Goal: Transaction & Acquisition: Purchase product/service

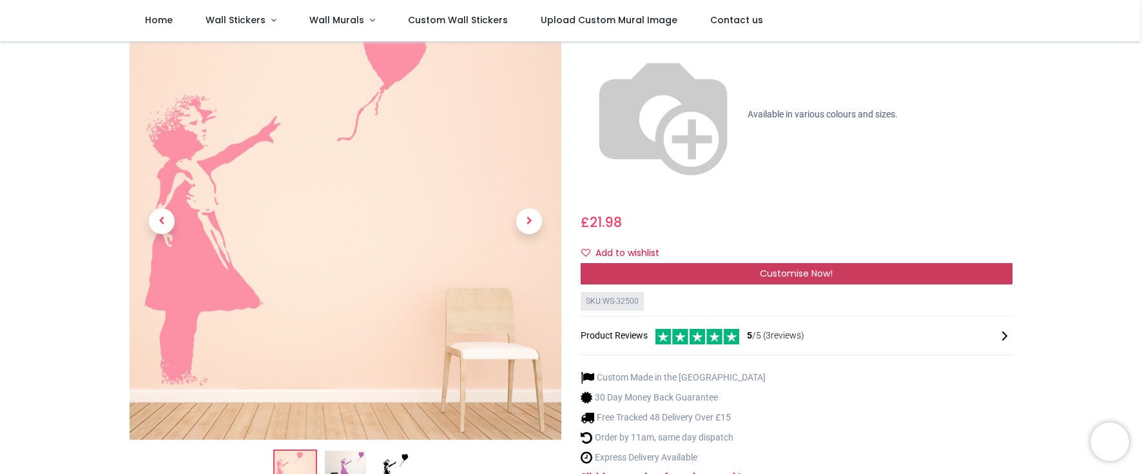
scroll to position [129, 0]
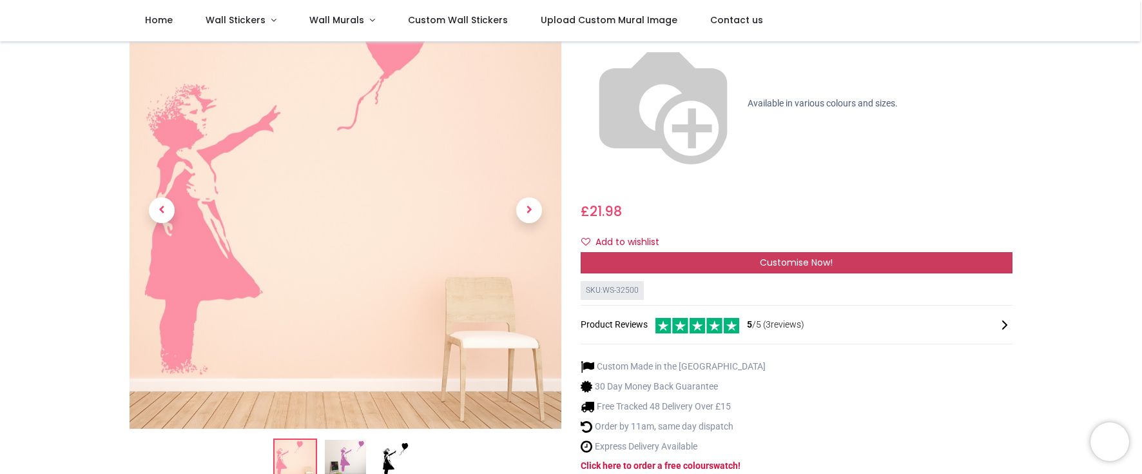
click at [778, 256] on span "Customise Now!" at bounding box center [796, 262] width 73 height 13
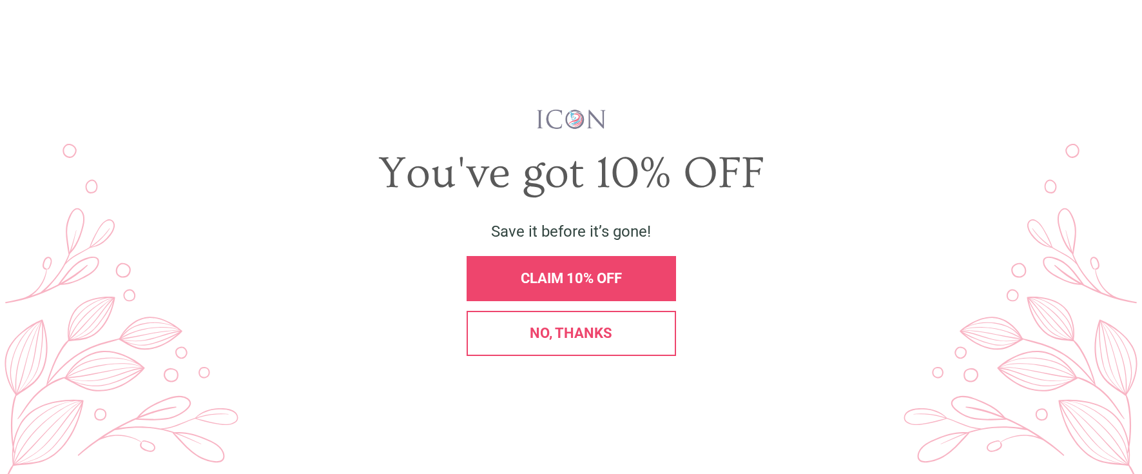
scroll to position [0, 0]
click at [587, 276] on span "CLAIM 10% OFF" at bounding box center [571, 278] width 101 height 16
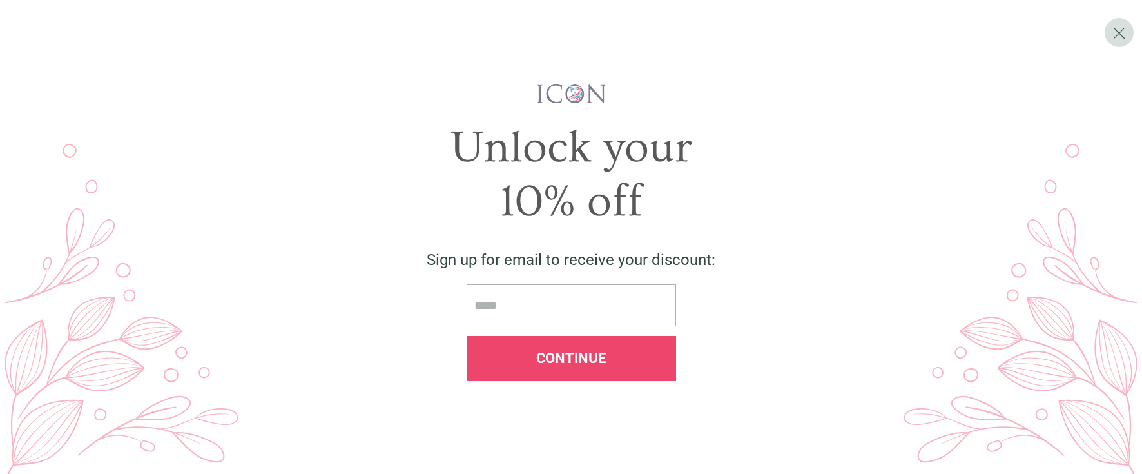
click at [528, 307] on input "email" at bounding box center [570, 305] width 209 height 42
type input "**********"
click at [575, 354] on span "Continue" at bounding box center [571, 358] width 70 height 16
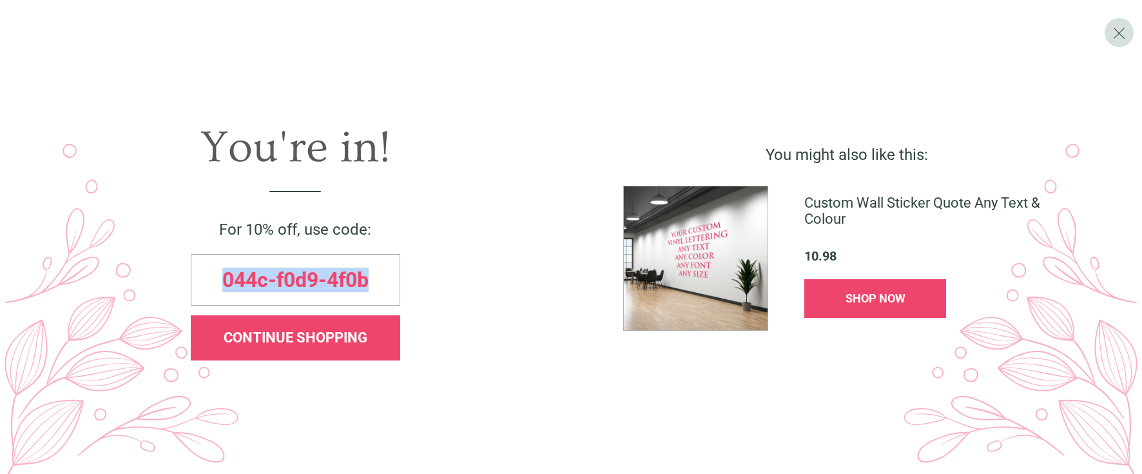
drag, startPoint x: 378, startPoint y: 281, endPoint x: 213, endPoint y: 283, distance: 165.0
click at [213, 283] on div "044c-f0d9-4f0b" at bounding box center [295, 280] width 209 height 52
copy span "044c-f0d9-4f0b"
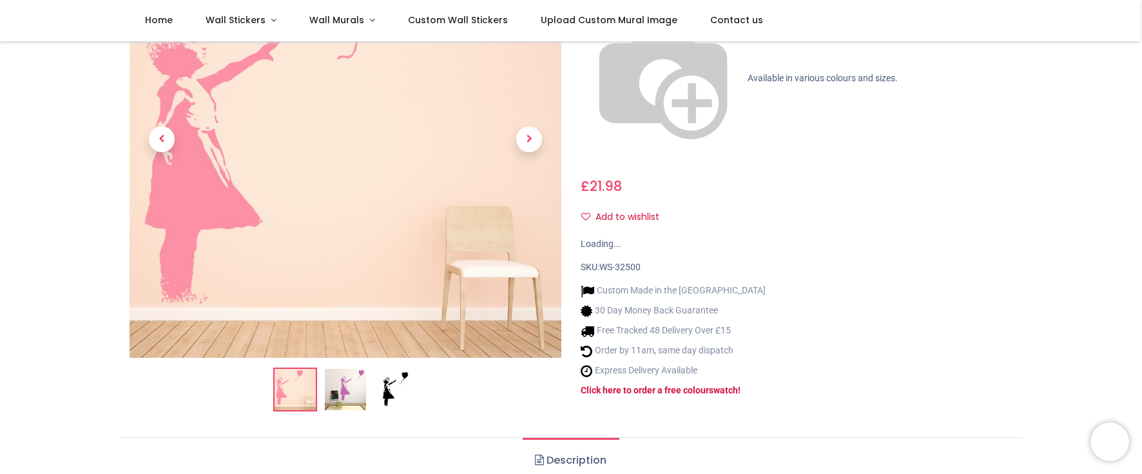
scroll to position [129, 0]
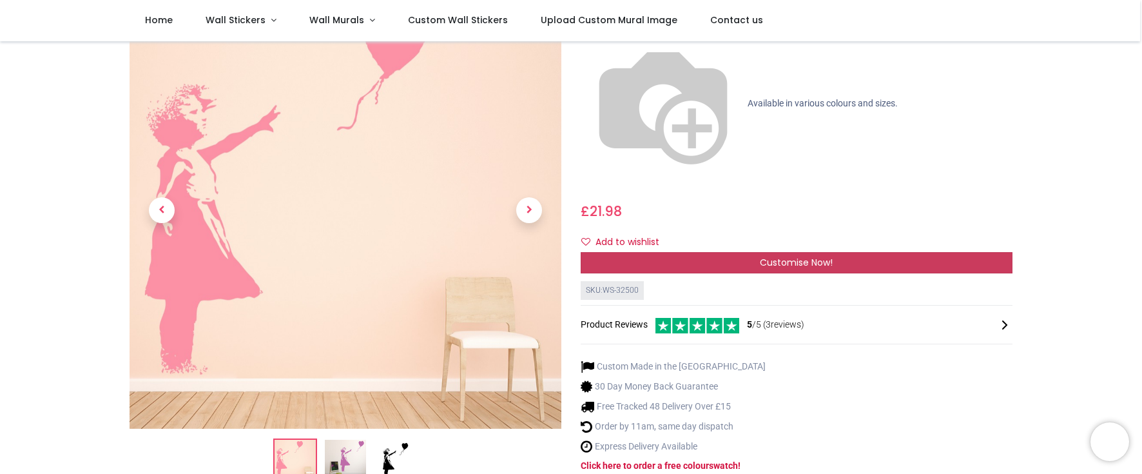
click at [771, 256] on span "Customise Now!" at bounding box center [796, 262] width 73 height 13
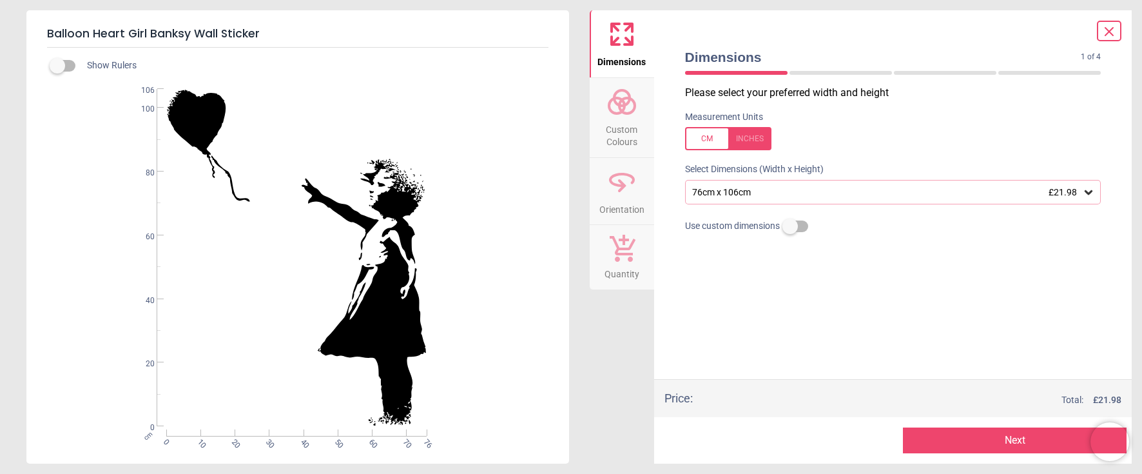
click at [1091, 191] on icon at bounding box center [1088, 192] width 8 height 5
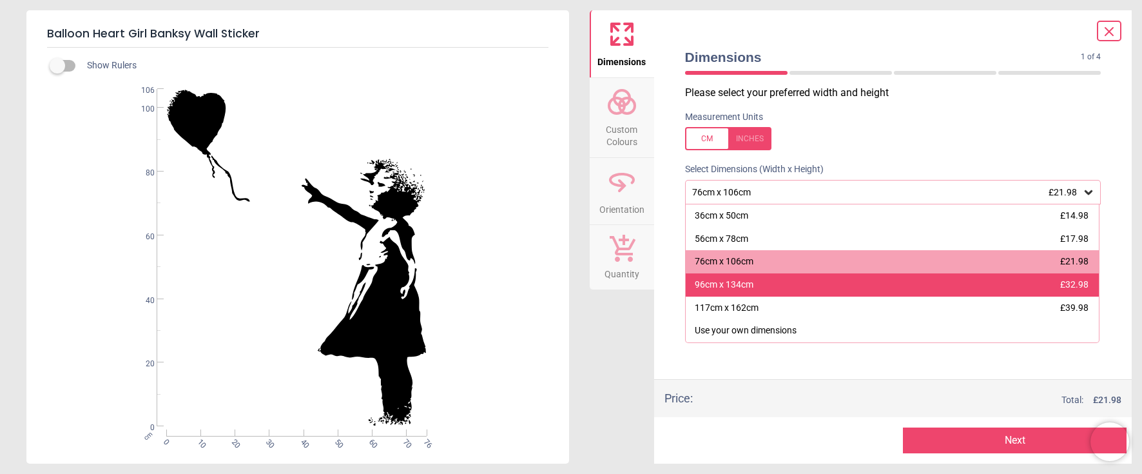
click at [740, 278] on div "96cm x 134cm £32.98" at bounding box center [892, 284] width 414 height 23
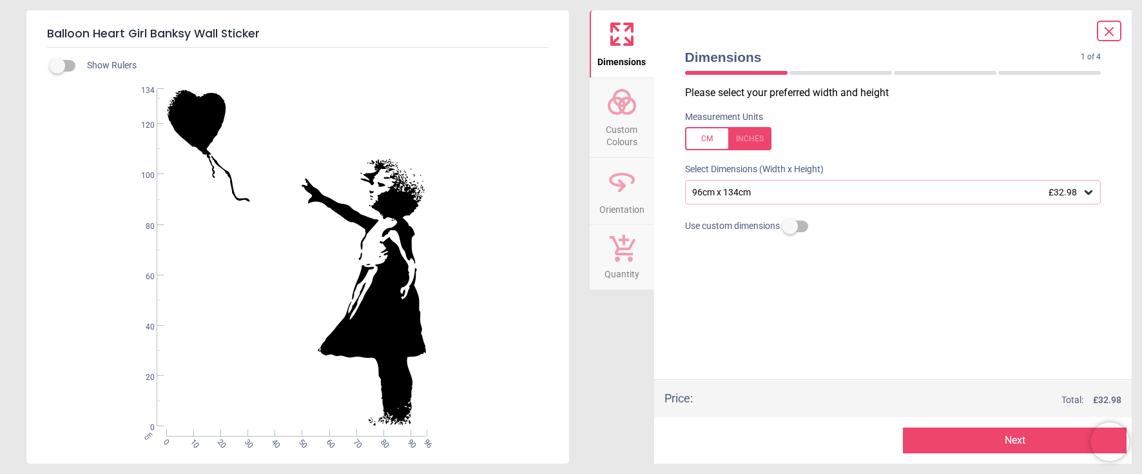
click at [615, 341] on div "Dimensions Custom Colours Orientation Quantity" at bounding box center [621, 236] width 64 height 453
click at [629, 110] on icon at bounding box center [621, 101] width 31 height 31
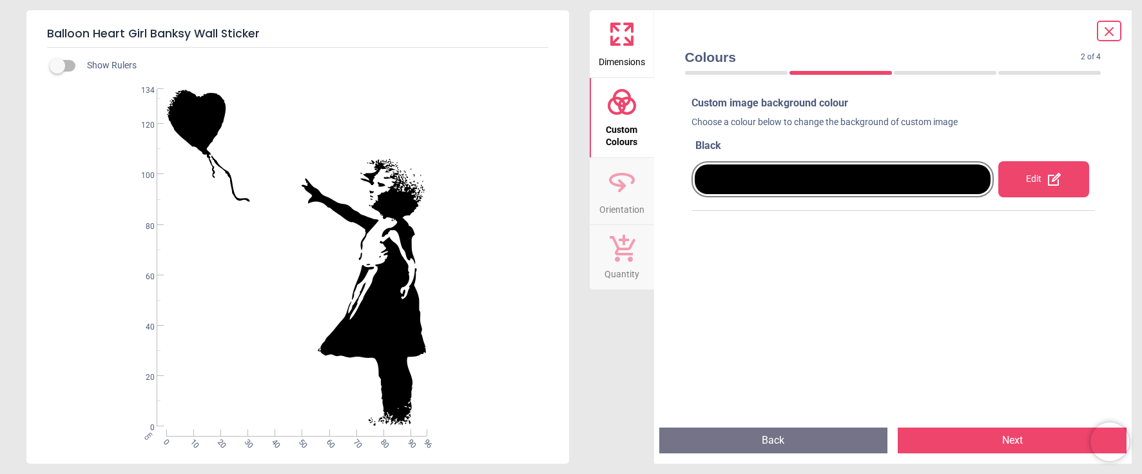
click at [1029, 183] on div "Edit" at bounding box center [1043, 179] width 91 height 36
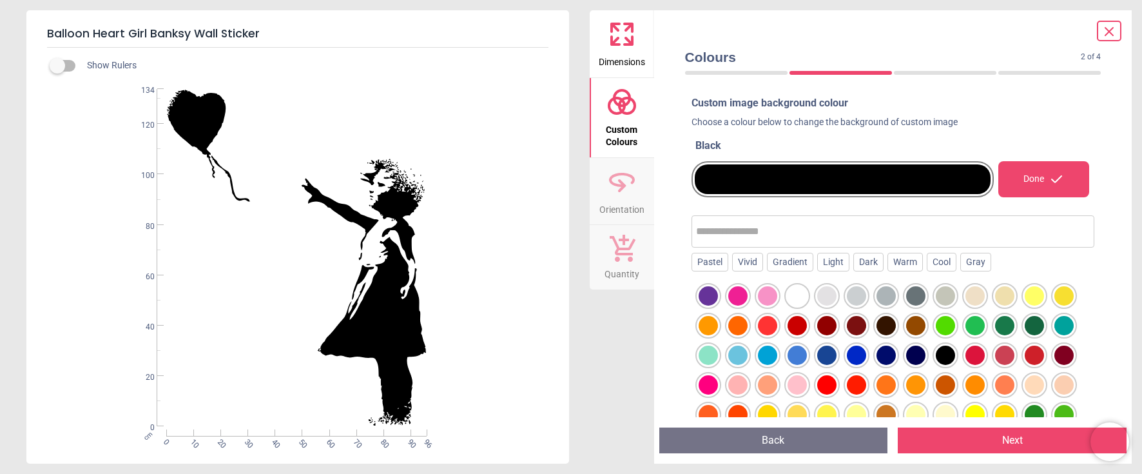
click at [823, 294] on div at bounding box center [826, 295] width 19 height 19
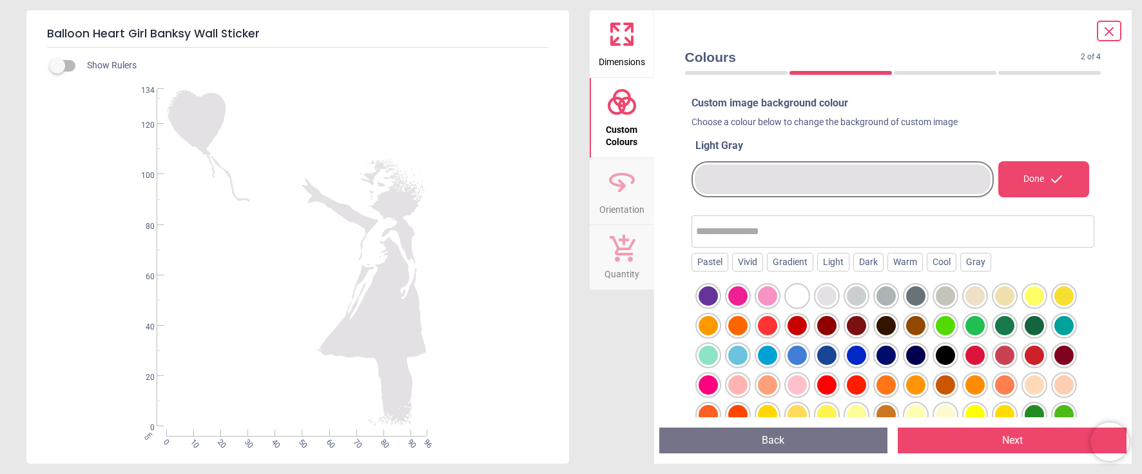
click at [803, 296] on div at bounding box center [796, 295] width 19 height 19
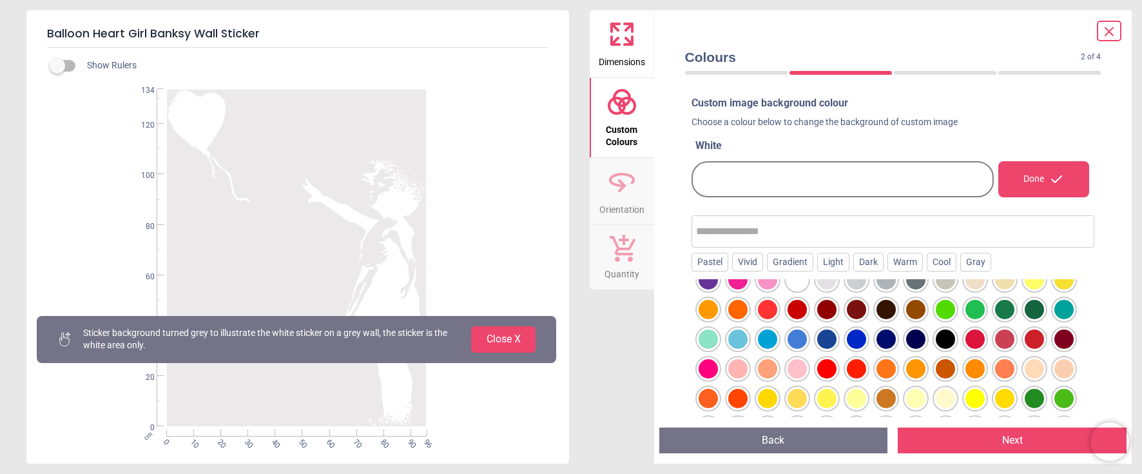
scroll to position [64, 0]
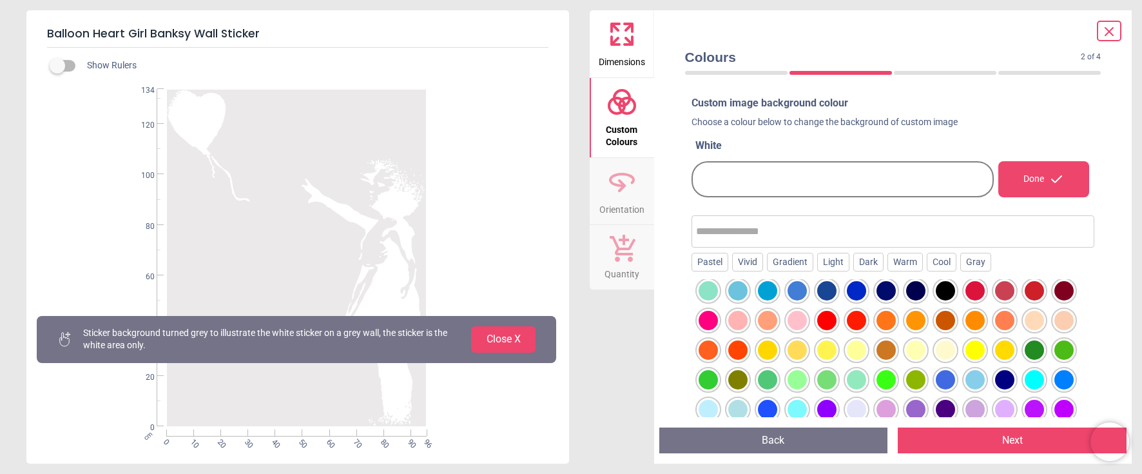
click at [1035, 321] on div at bounding box center [1033, 320] width 19 height 19
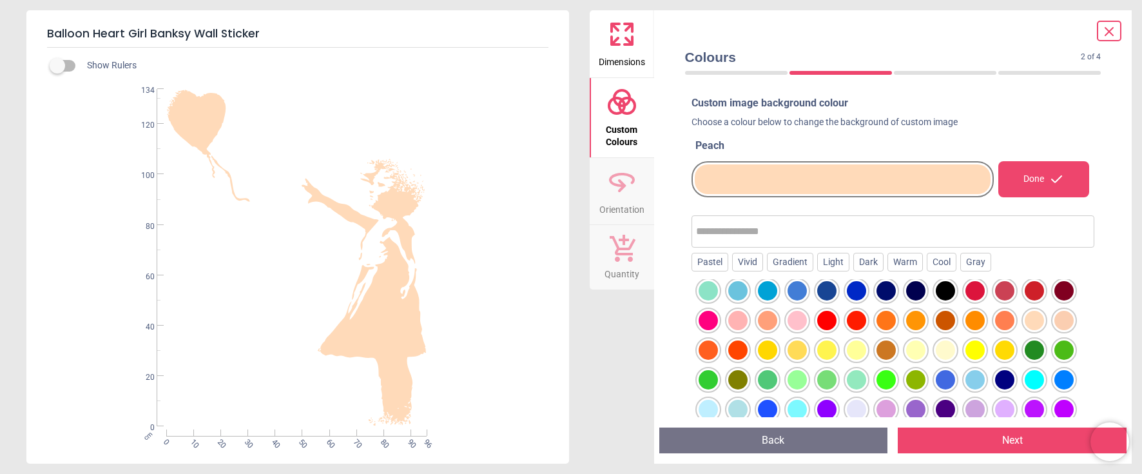
click at [858, 405] on div at bounding box center [856, 408] width 19 height 19
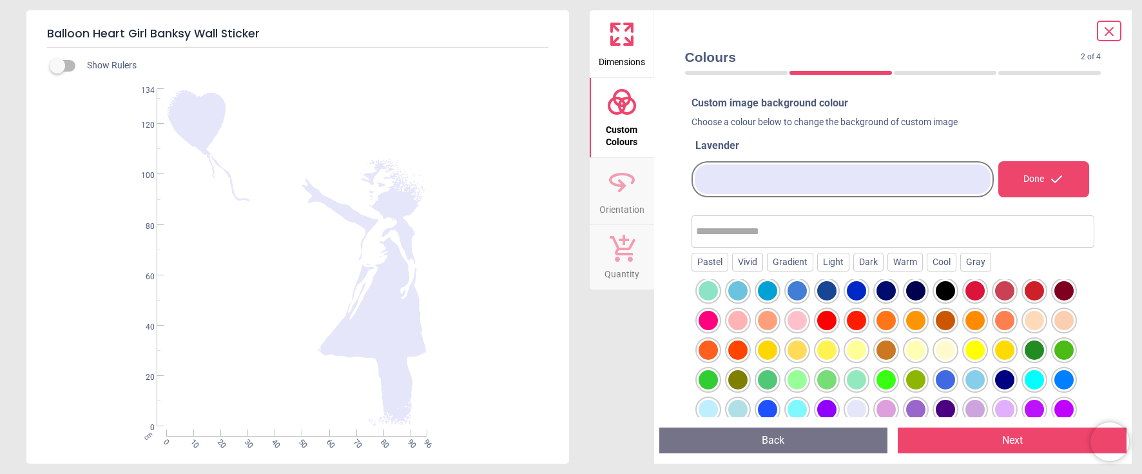
click at [707, 408] on div at bounding box center [707, 408] width 19 height 19
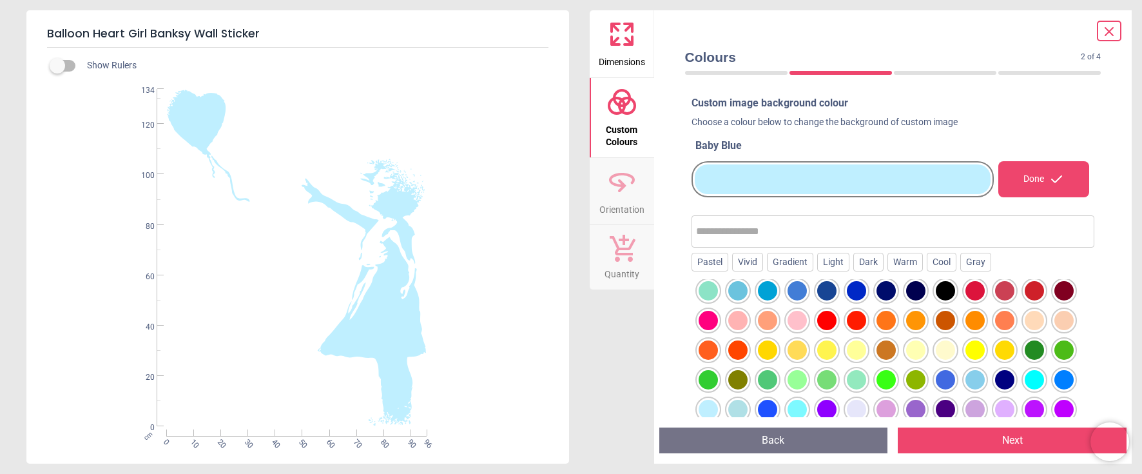
click at [854, 408] on div at bounding box center [856, 408] width 19 height 19
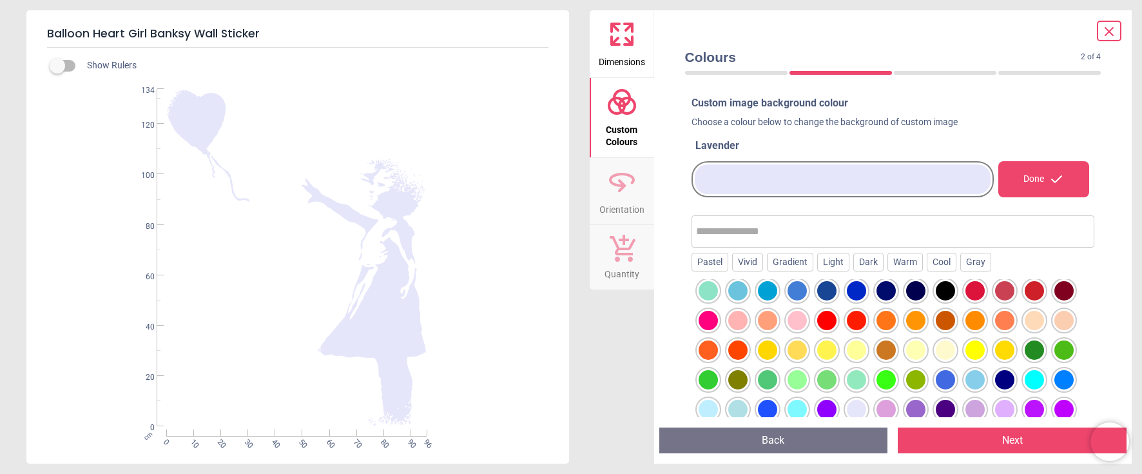
click at [709, 290] on div at bounding box center [707, 290] width 19 height 19
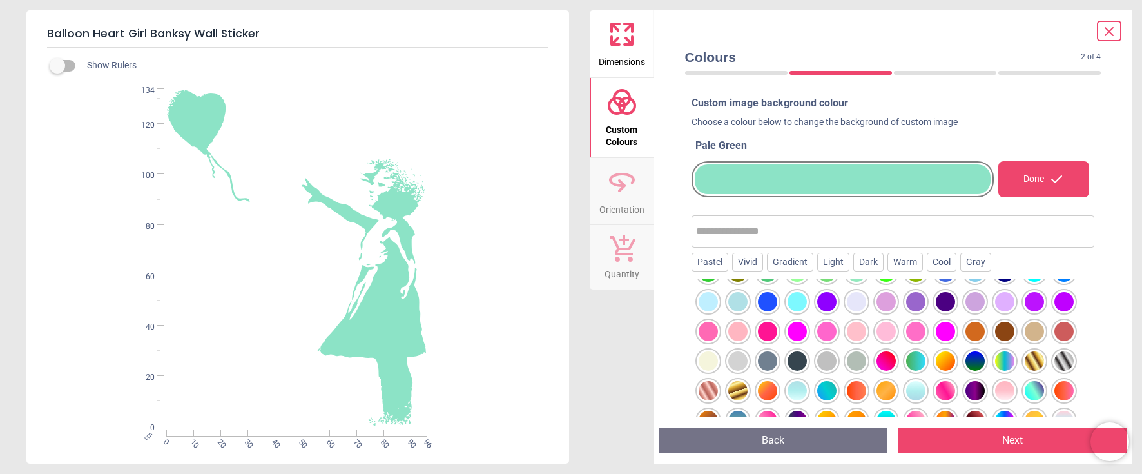
scroll to position [193, 0]
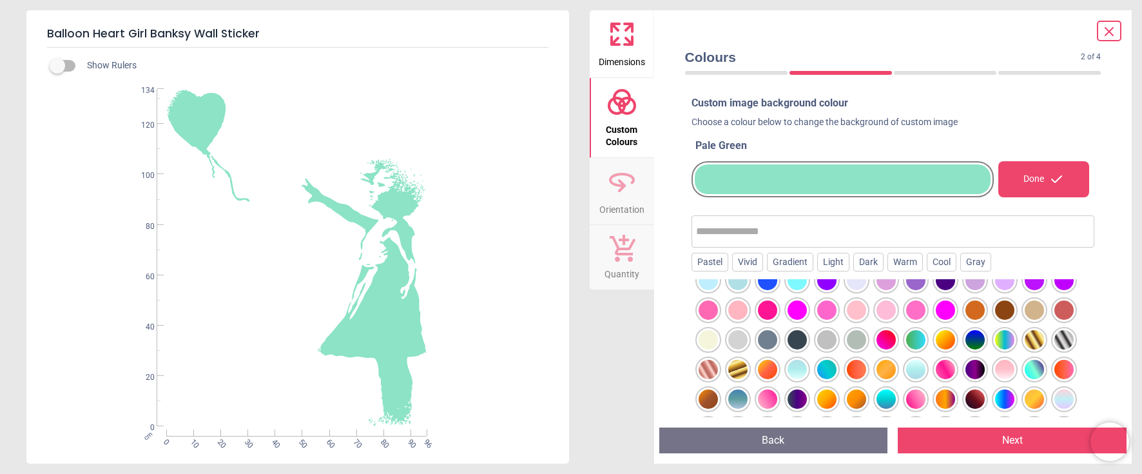
click at [739, 367] on div at bounding box center [737, 368] width 19 height 19
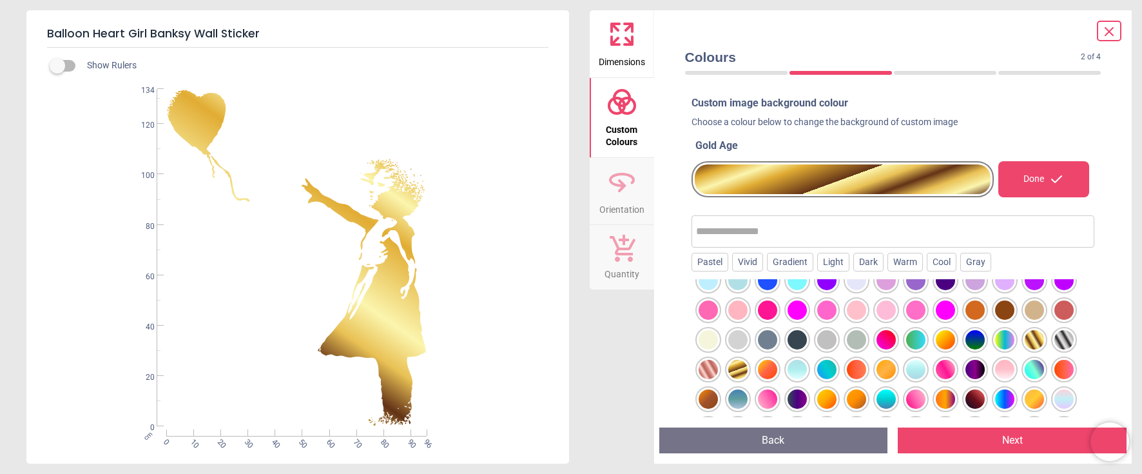
click at [1000, 368] on div at bounding box center [1004, 368] width 19 height 19
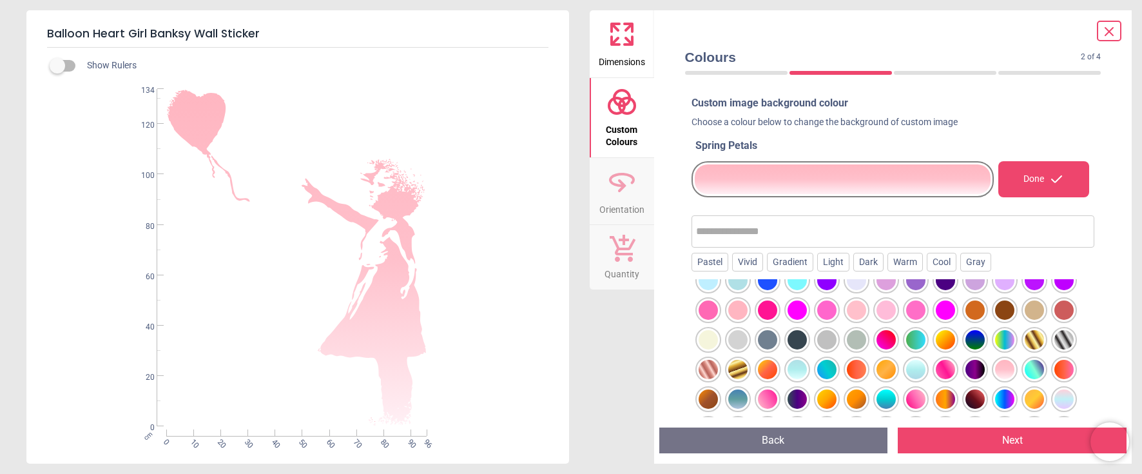
click at [1069, 398] on div at bounding box center [1063, 398] width 19 height 19
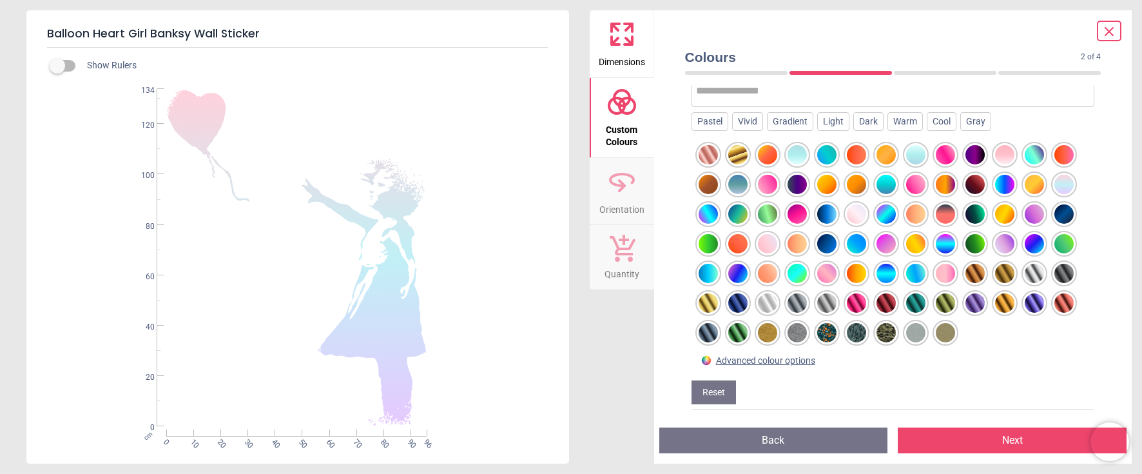
scroll to position [144, 0]
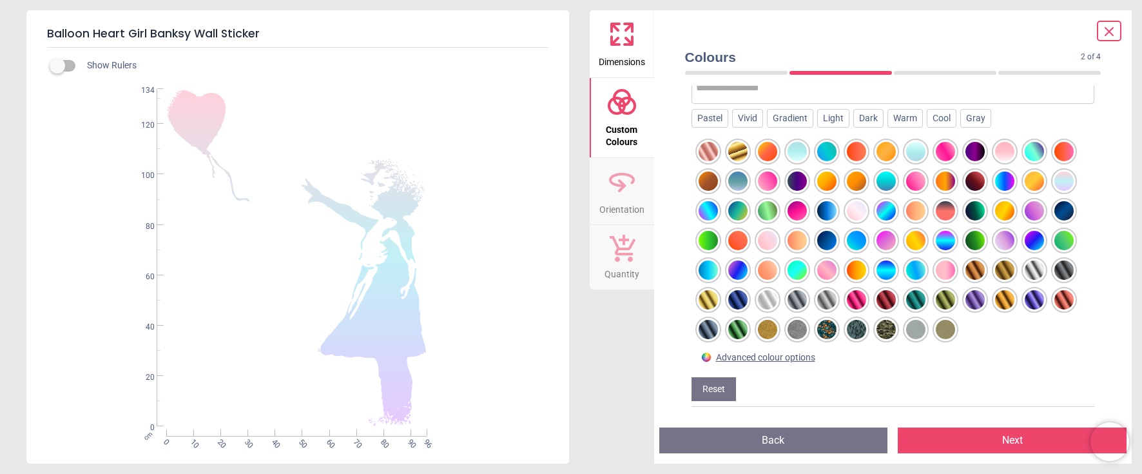
click at [883, 328] on div at bounding box center [885, 329] width 19 height 19
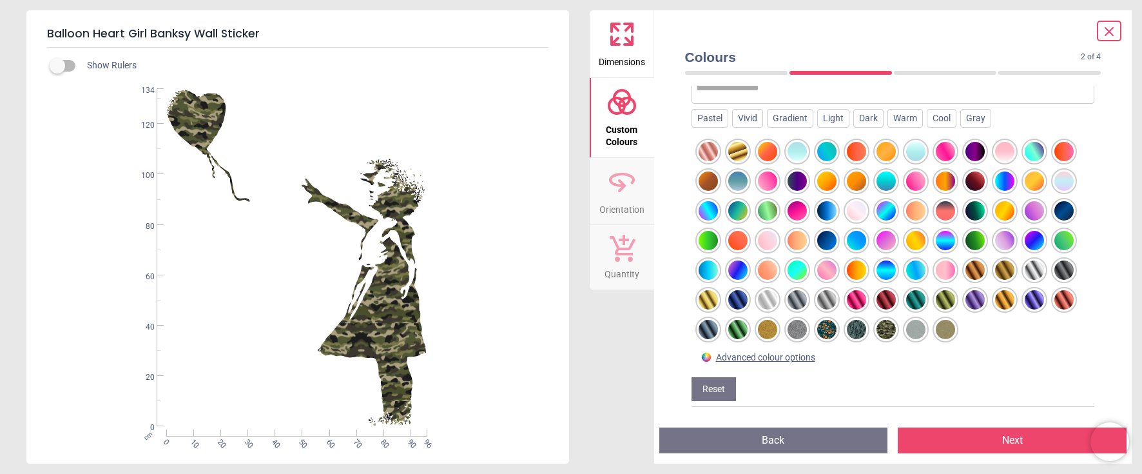
click at [800, 331] on div at bounding box center [796, 329] width 19 height 19
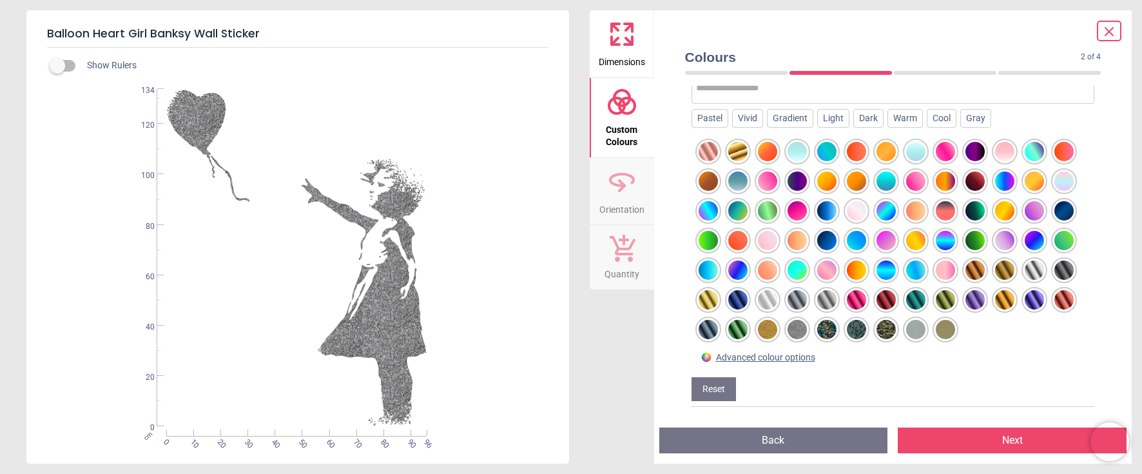
click at [916, 331] on div at bounding box center [915, 329] width 19 height 19
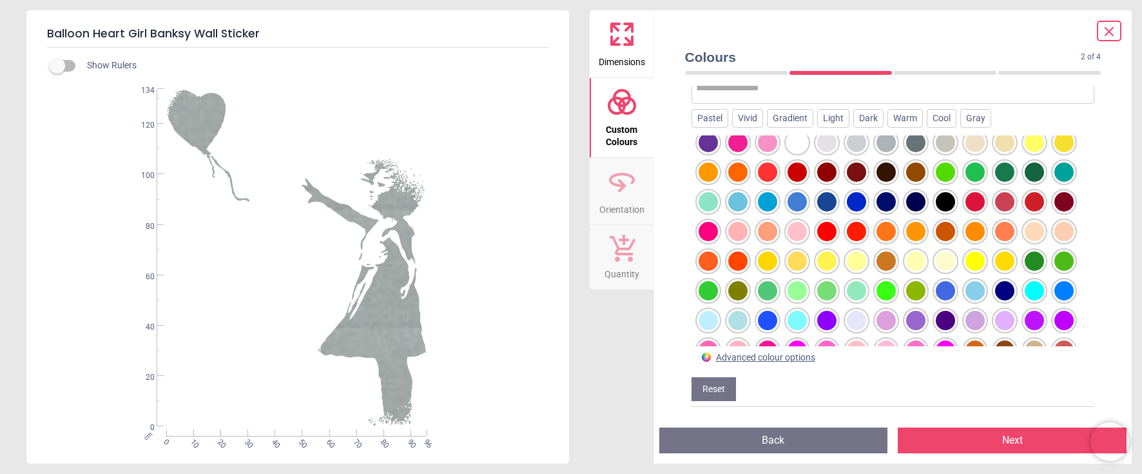
scroll to position [0, 0]
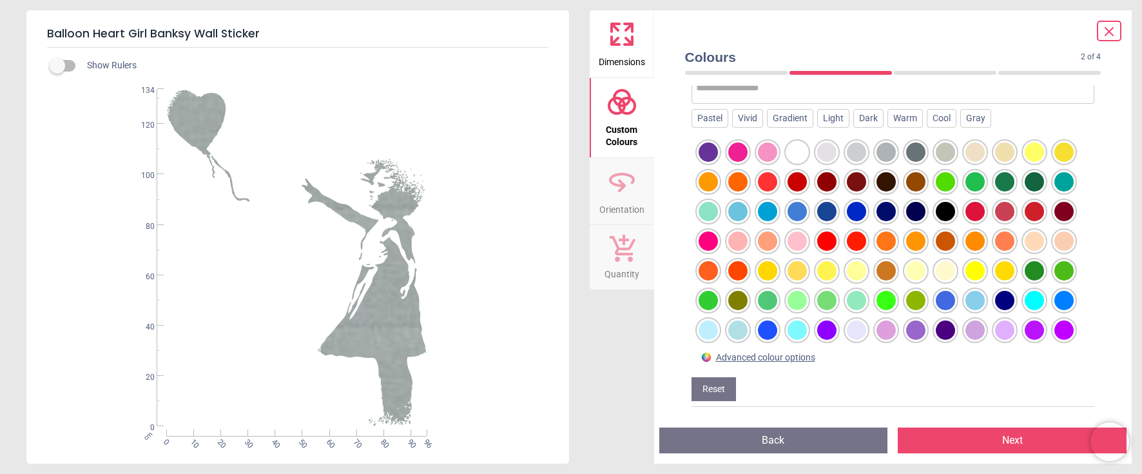
click at [822, 156] on div at bounding box center [826, 151] width 19 height 19
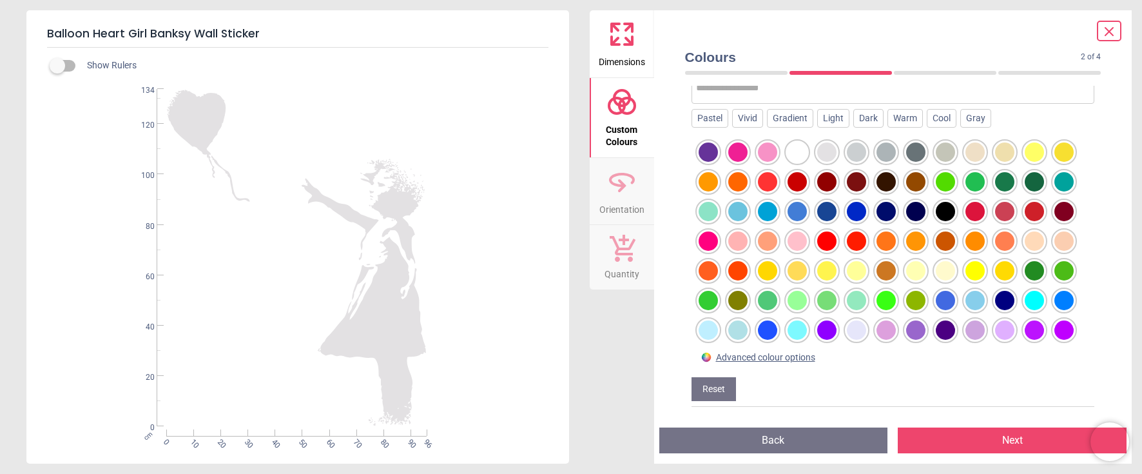
click at [859, 242] on div at bounding box center [856, 240] width 19 height 19
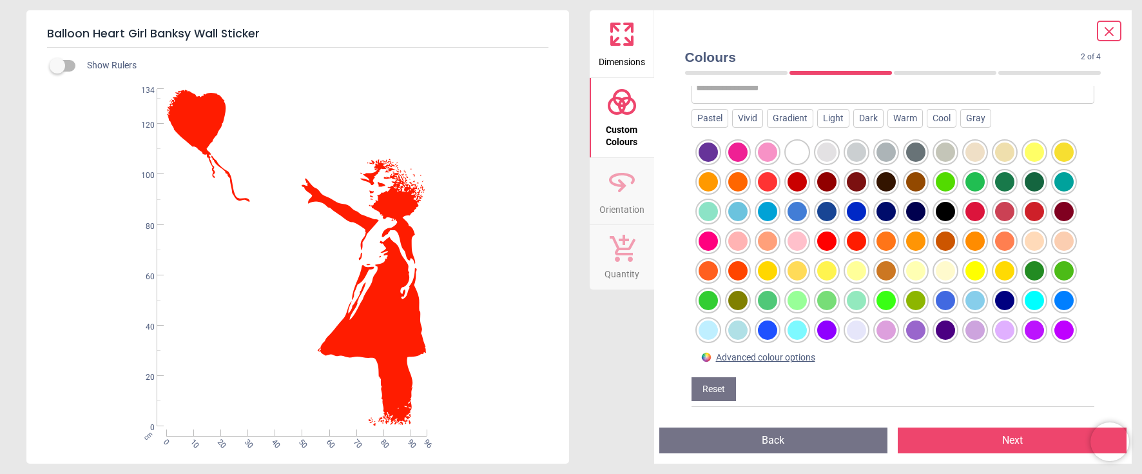
click at [1002, 212] on div at bounding box center [1004, 211] width 19 height 19
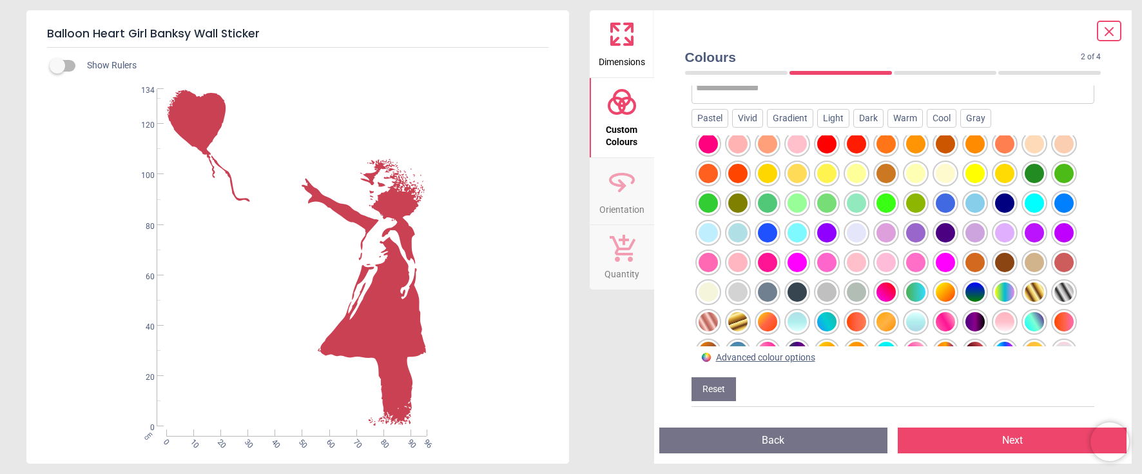
scroll to position [129, 0]
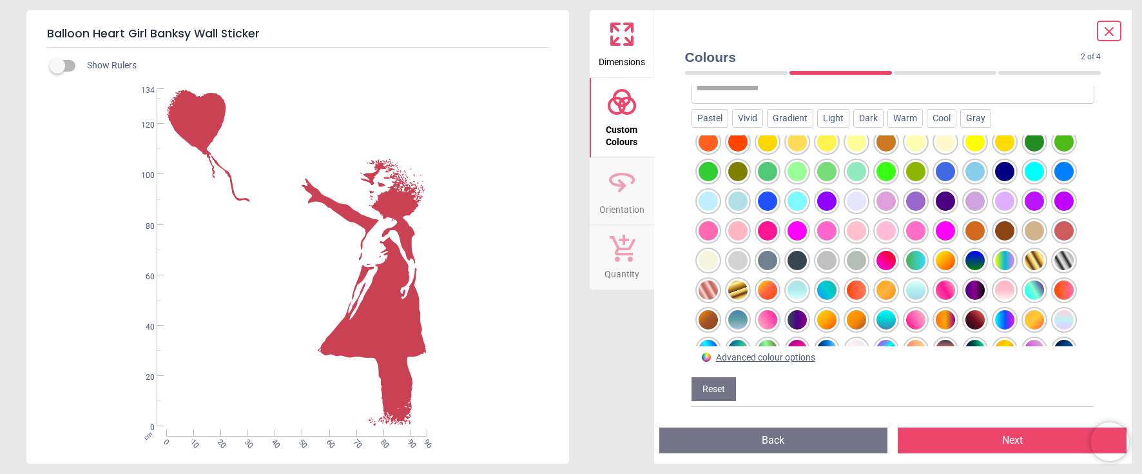
click at [742, 227] on div at bounding box center [737, 230] width 19 height 19
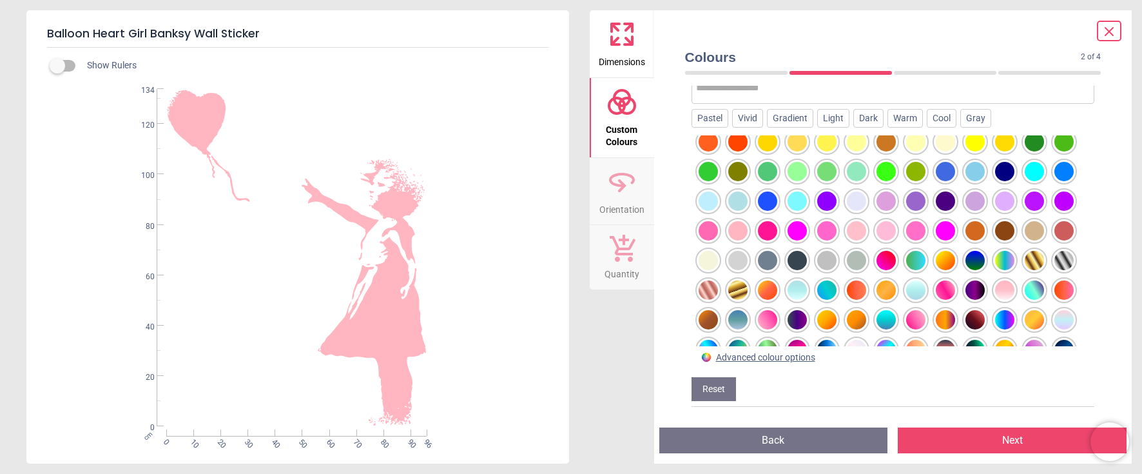
click at [975, 175] on div at bounding box center [974, 171] width 19 height 19
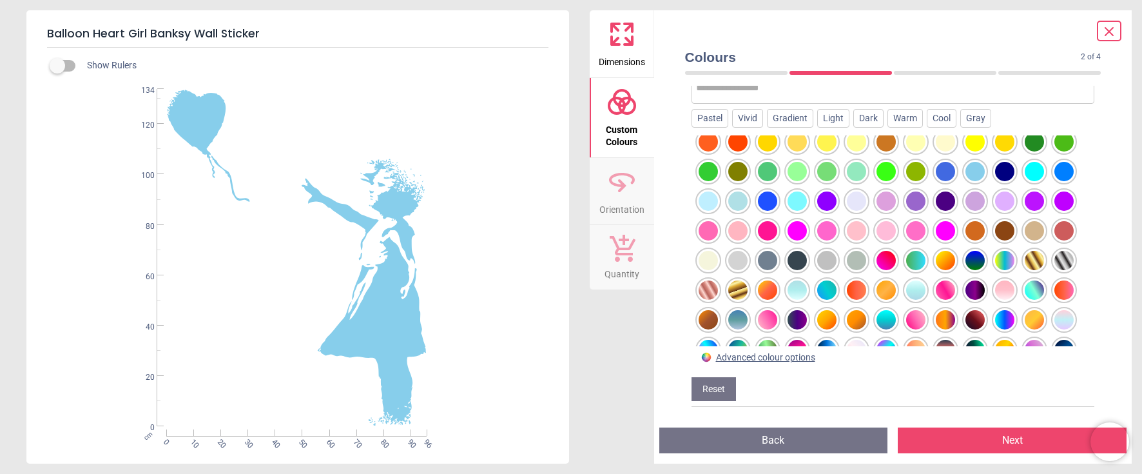
click at [951, 145] on div at bounding box center [944, 141] width 19 height 19
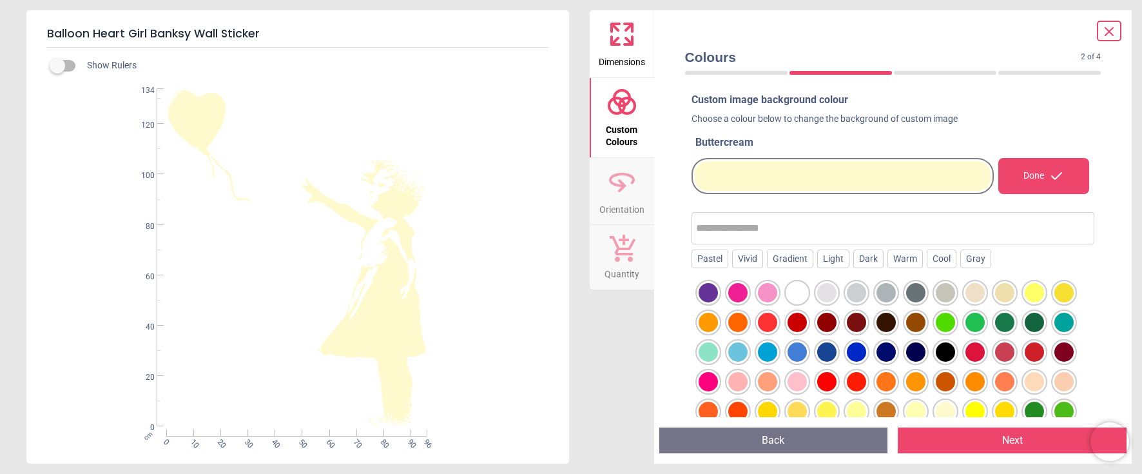
scroll to position [0, 0]
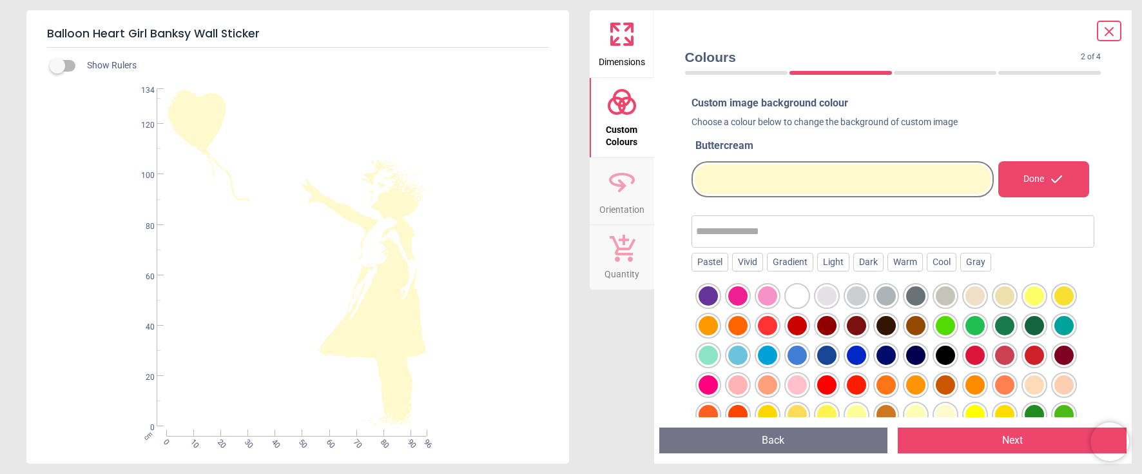
click at [972, 296] on div at bounding box center [974, 295] width 19 height 19
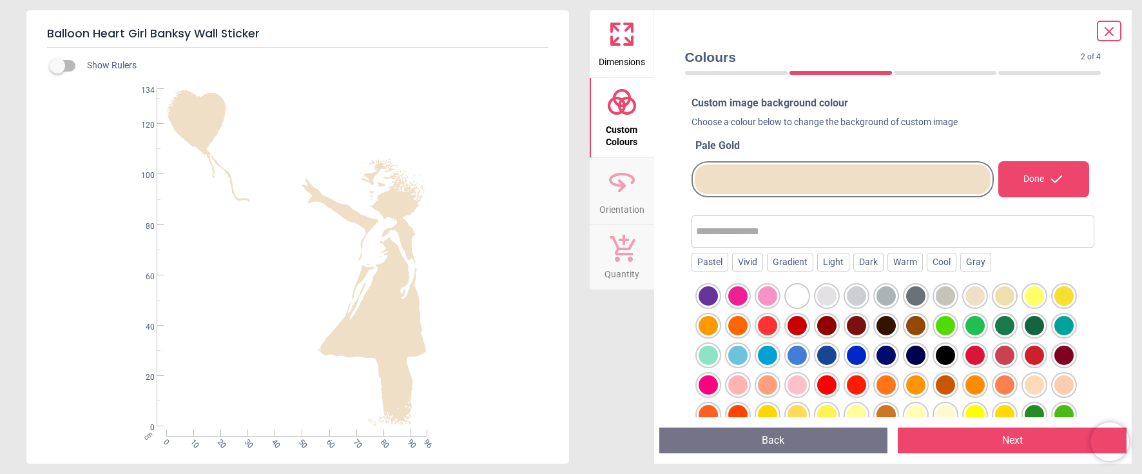
click at [998, 300] on div at bounding box center [1004, 295] width 19 height 19
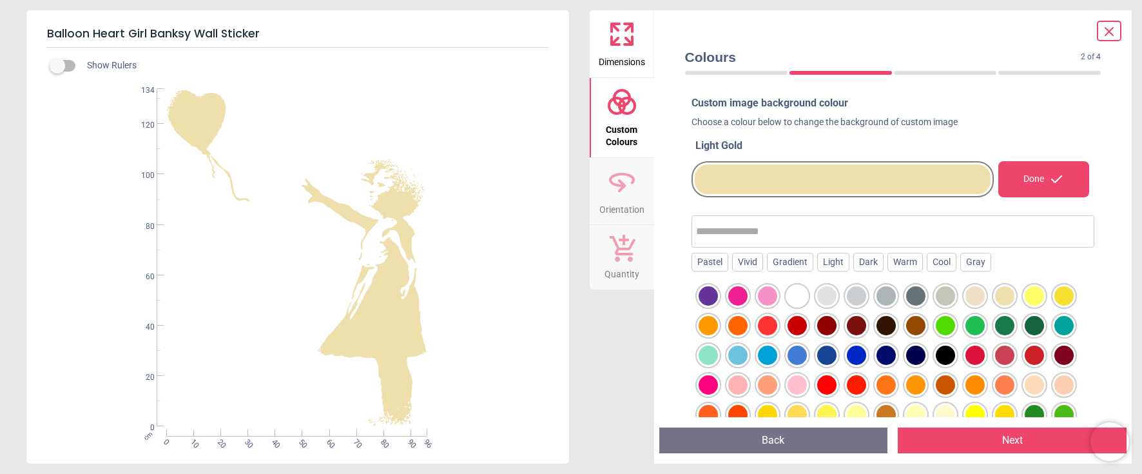
click at [975, 298] on div at bounding box center [974, 295] width 19 height 19
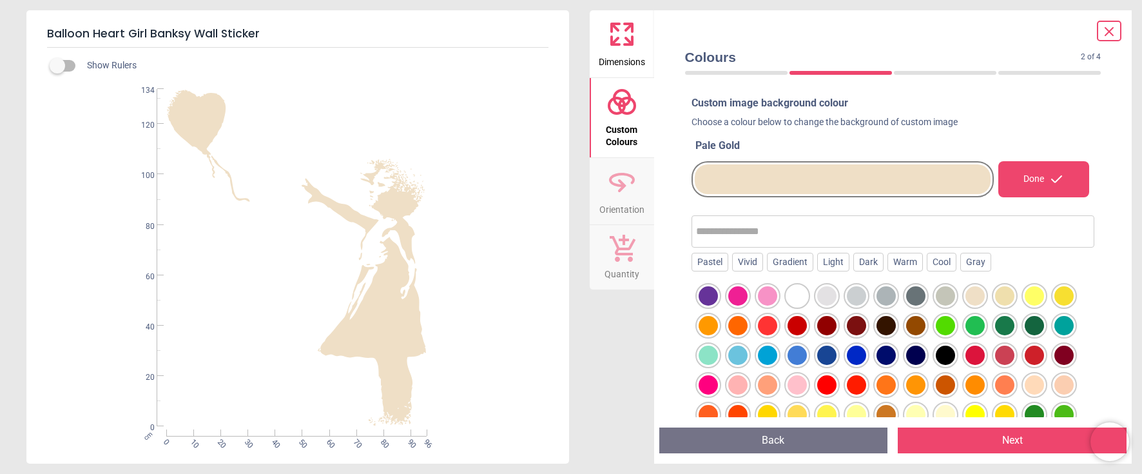
click at [948, 300] on div at bounding box center [944, 295] width 19 height 19
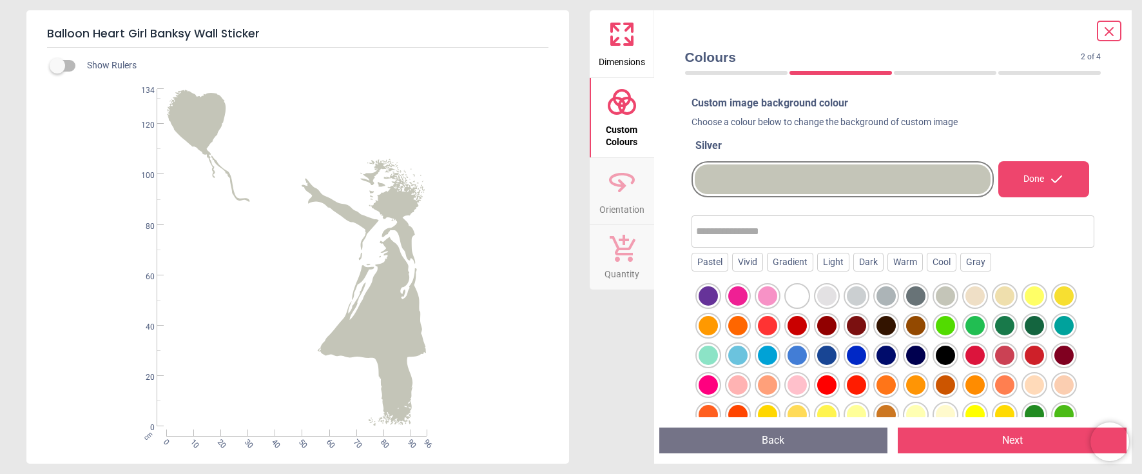
click at [917, 294] on div at bounding box center [915, 295] width 19 height 19
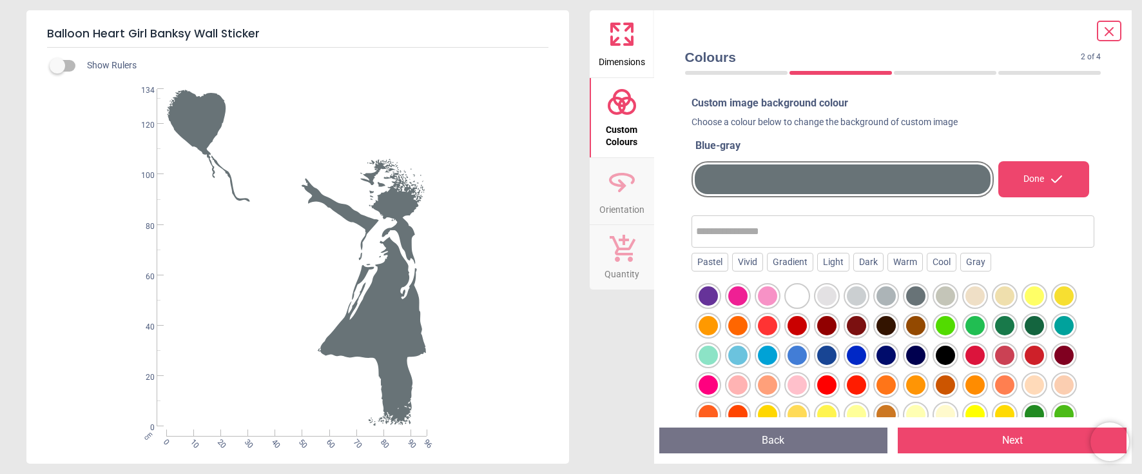
click at [882, 296] on div at bounding box center [885, 295] width 19 height 19
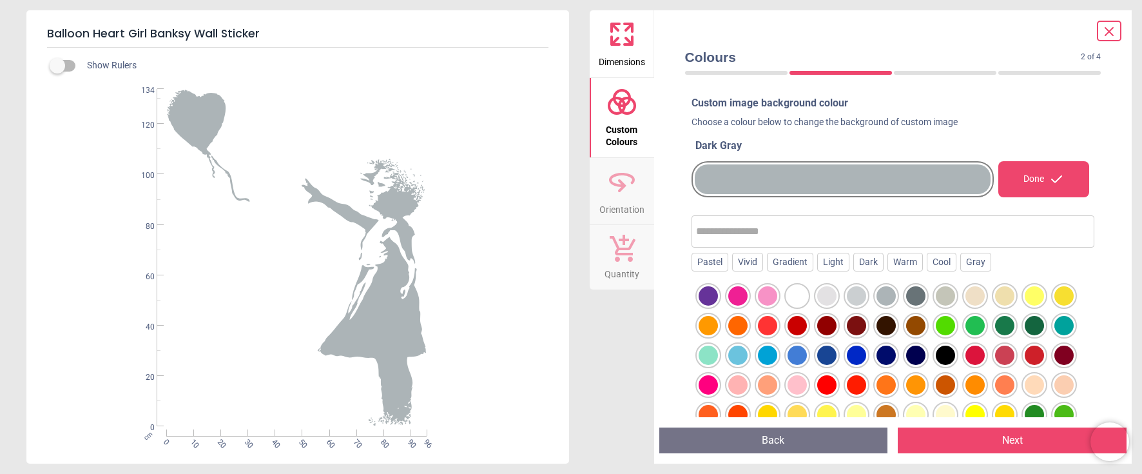
click at [854, 296] on div at bounding box center [856, 295] width 19 height 19
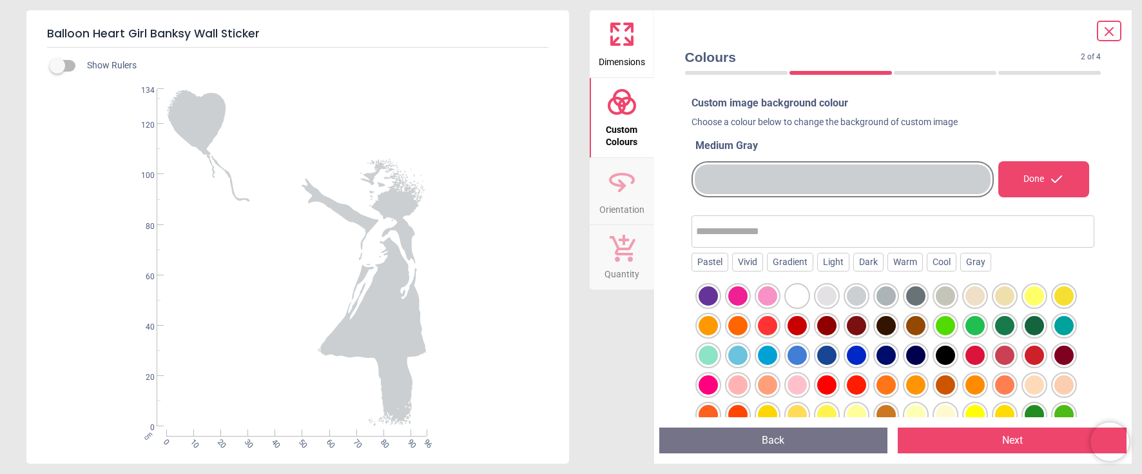
click at [832, 295] on div at bounding box center [826, 295] width 19 height 19
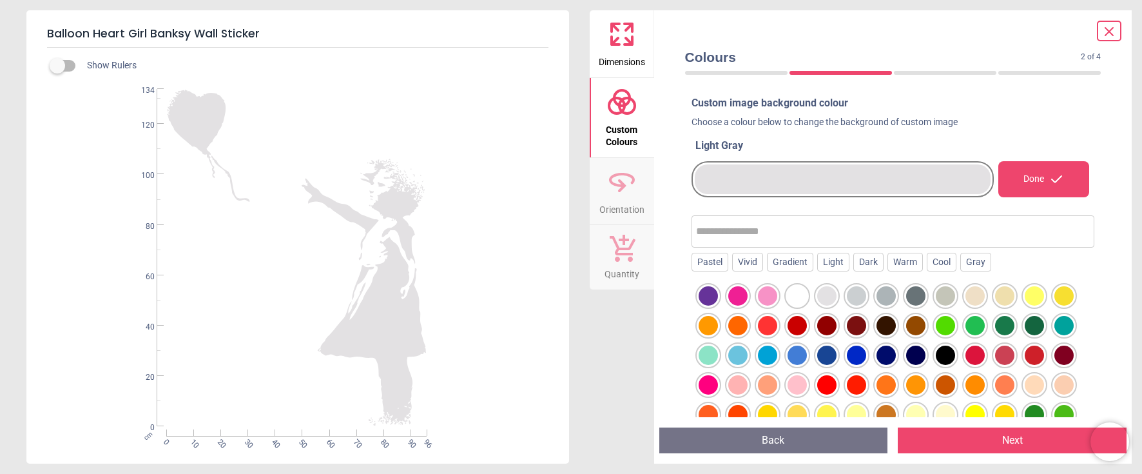
click at [830, 298] on div at bounding box center [826, 295] width 19 height 19
click at [854, 294] on div at bounding box center [856, 295] width 19 height 19
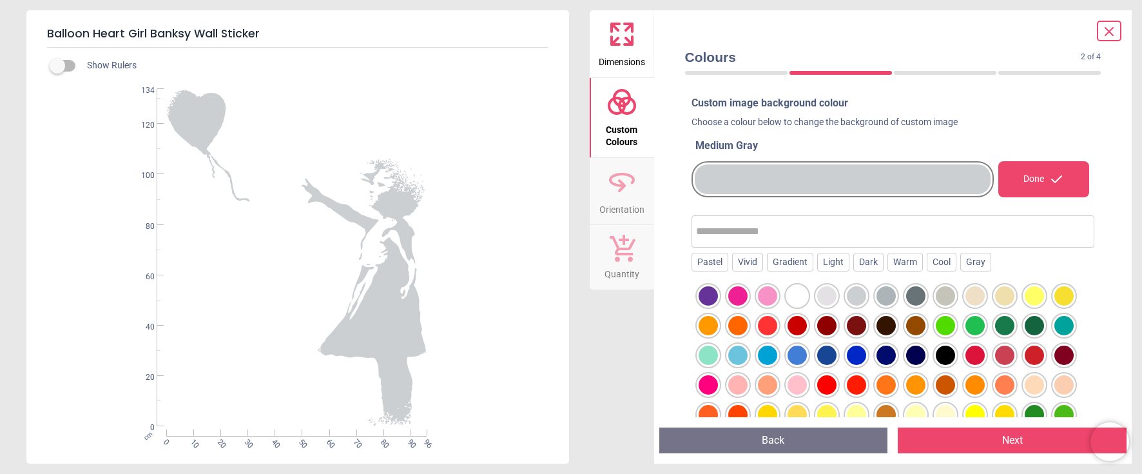
click at [826, 298] on div at bounding box center [826, 295] width 19 height 19
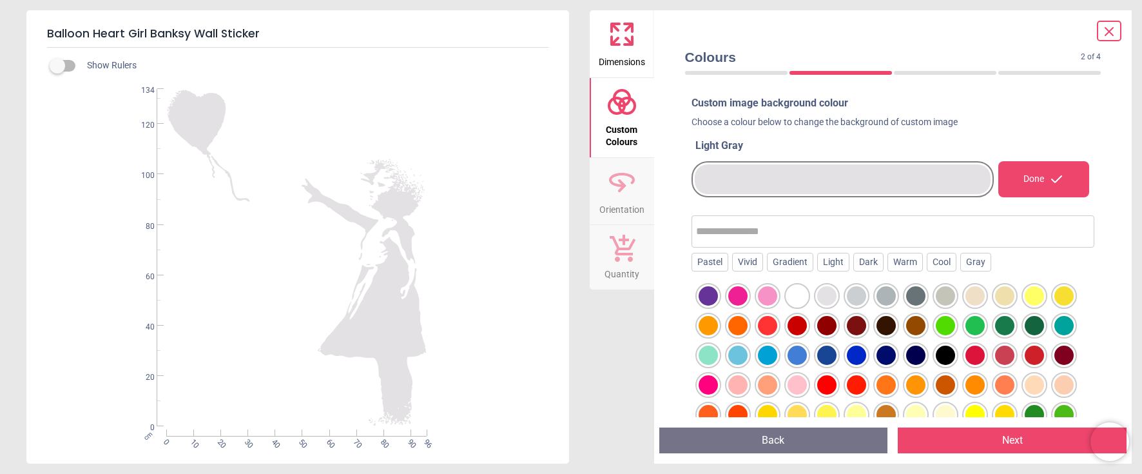
click at [1024, 180] on div "Done" at bounding box center [1043, 179] width 91 height 36
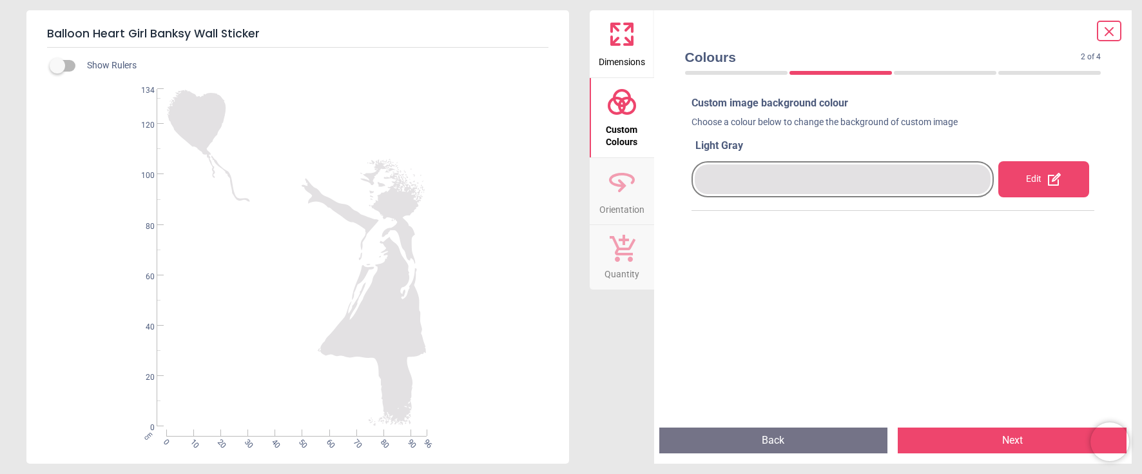
scroll to position [8, 0]
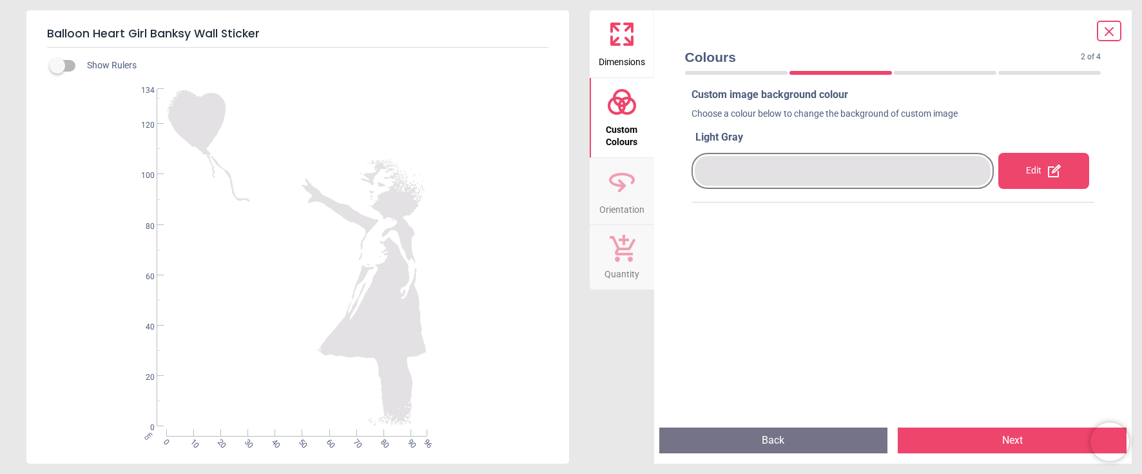
click at [1000, 439] on button "Next" at bounding box center [1011, 440] width 229 height 26
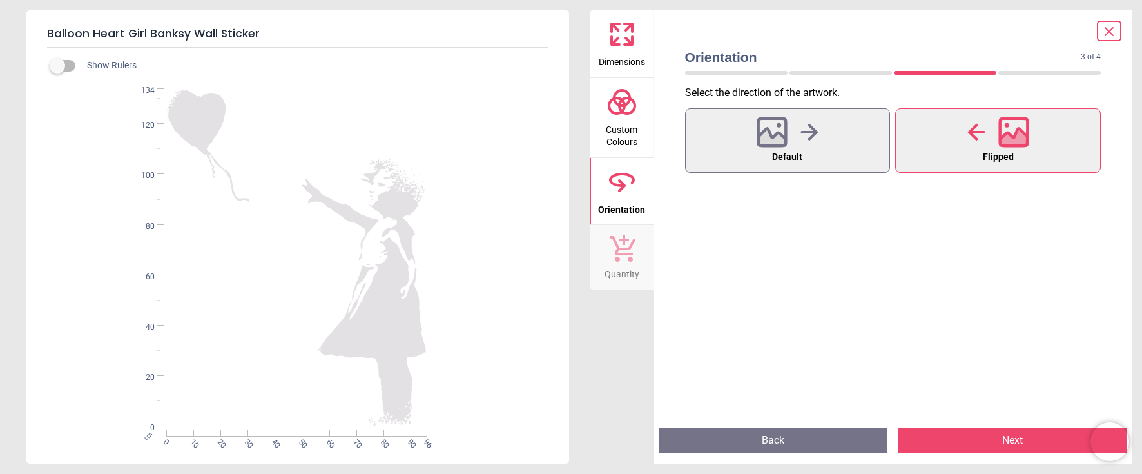
click at [1000, 439] on button "Next" at bounding box center [1011, 440] width 229 height 26
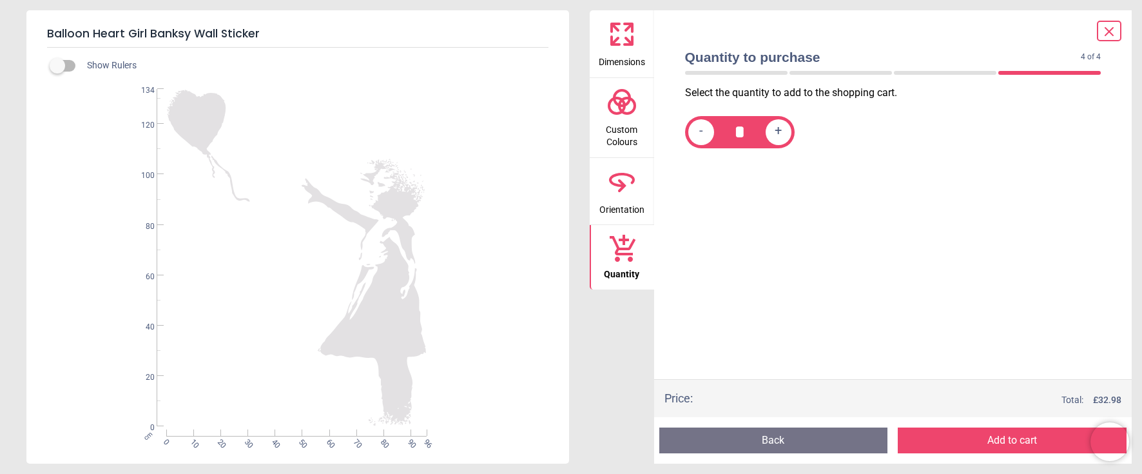
click at [1000, 439] on button "Add to cart" at bounding box center [1011, 440] width 229 height 26
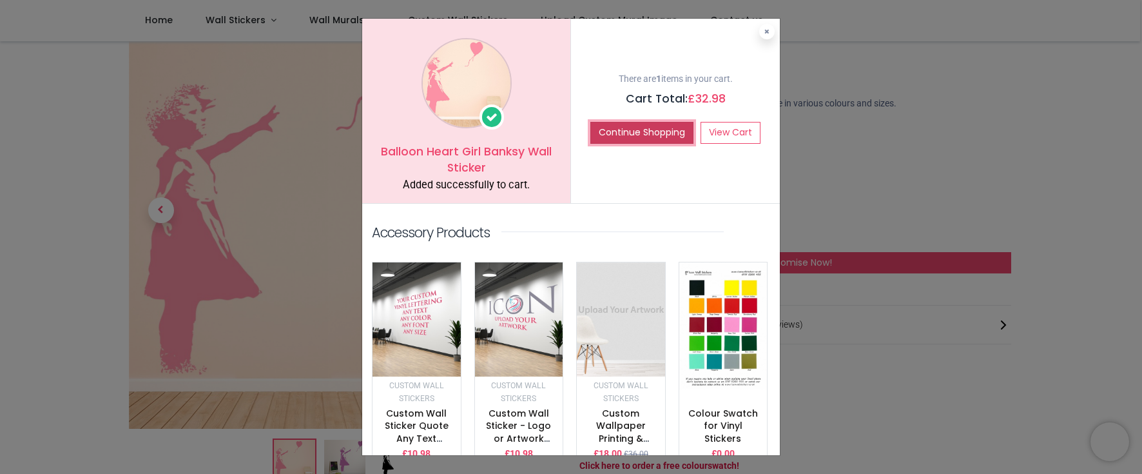
click at [636, 131] on button "Continue Shopping" at bounding box center [641, 133] width 103 height 22
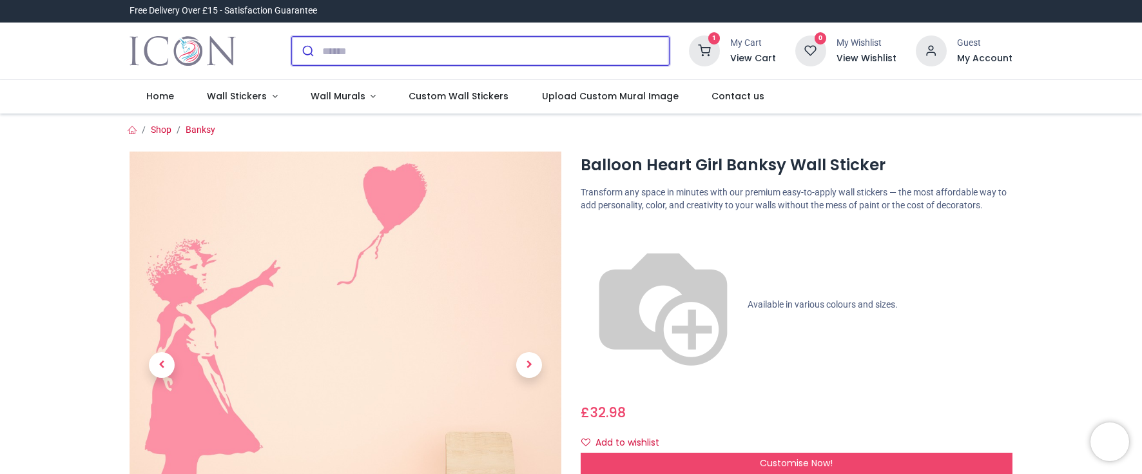
click at [390, 53] on input "search" at bounding box center [495, 51] width 347 height 28
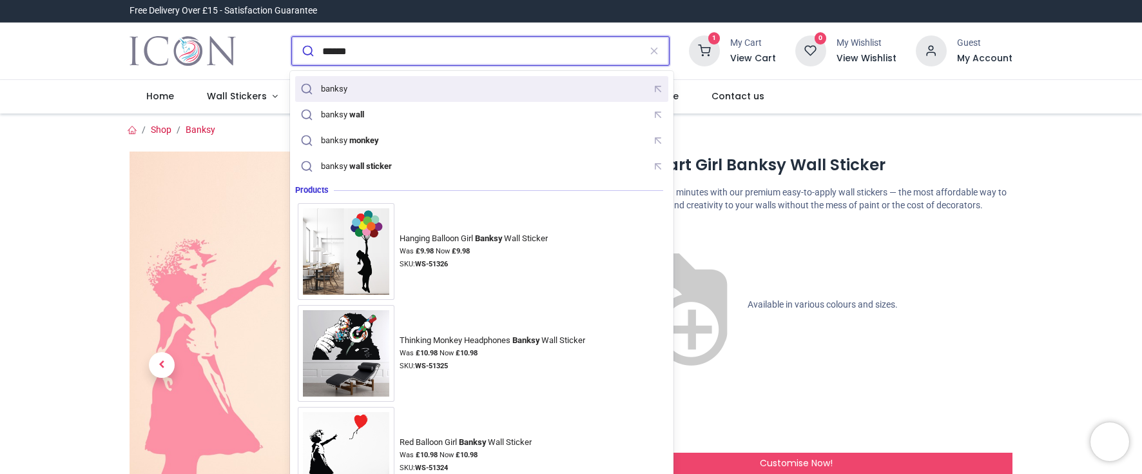
click at [354, 89] on div "banksy" at bounding box center [482, 89] width 368 height 20
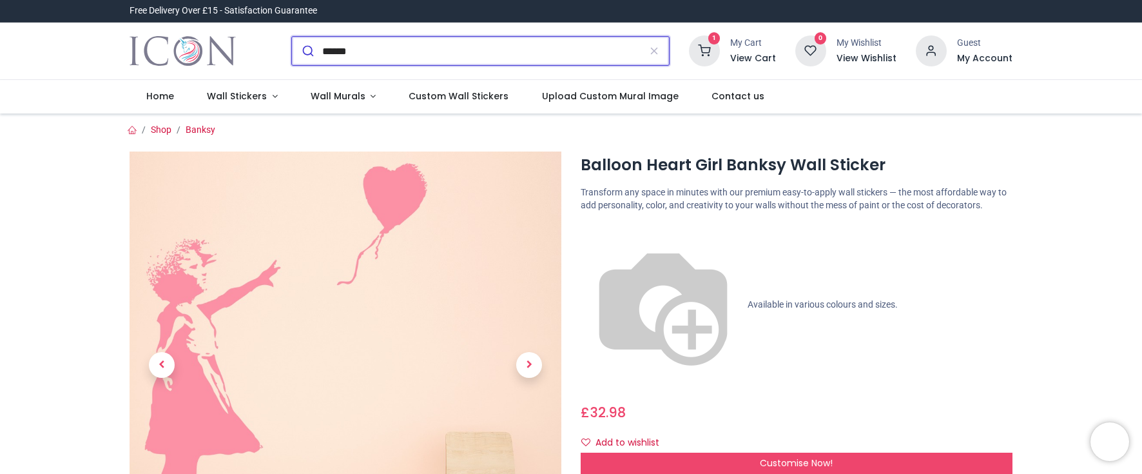
type input "******"
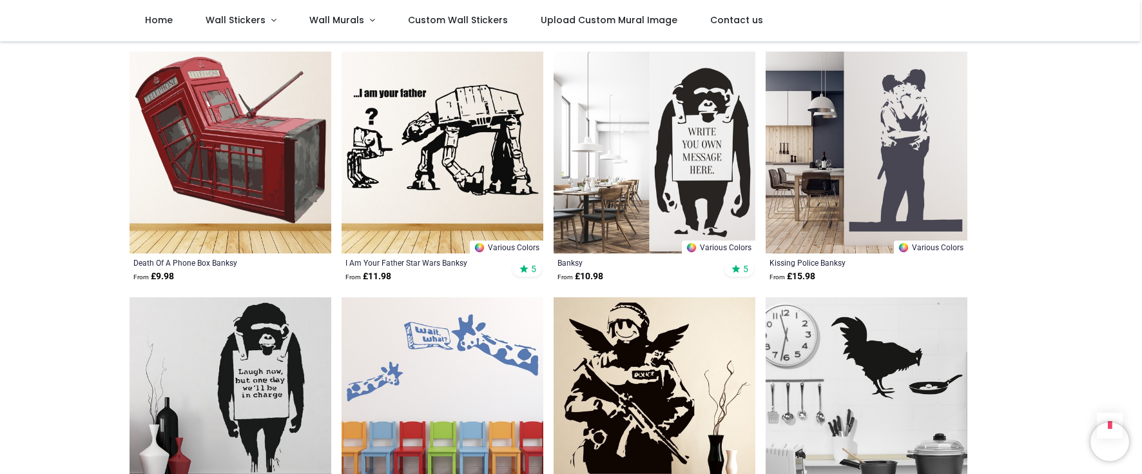
scroll to position [3028, 0]
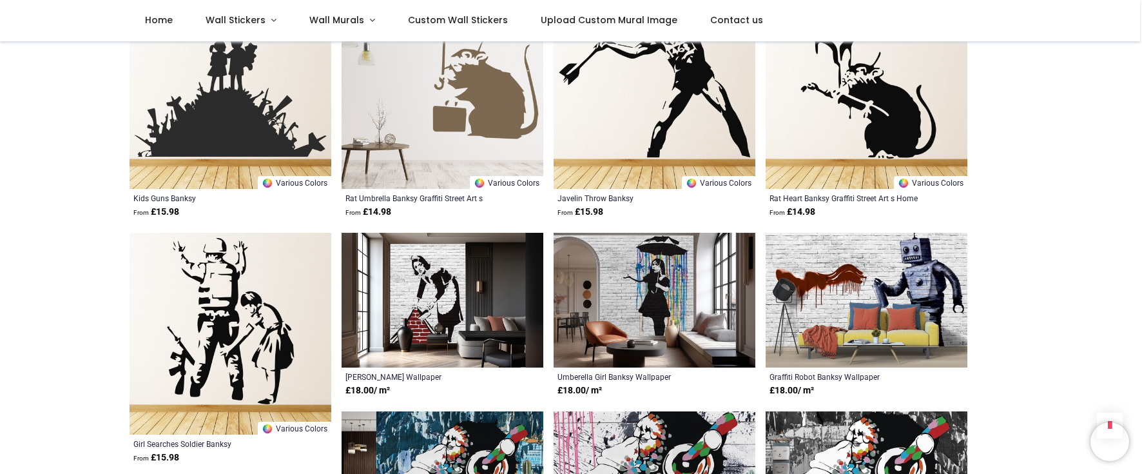
scroll to position [3737, 0]
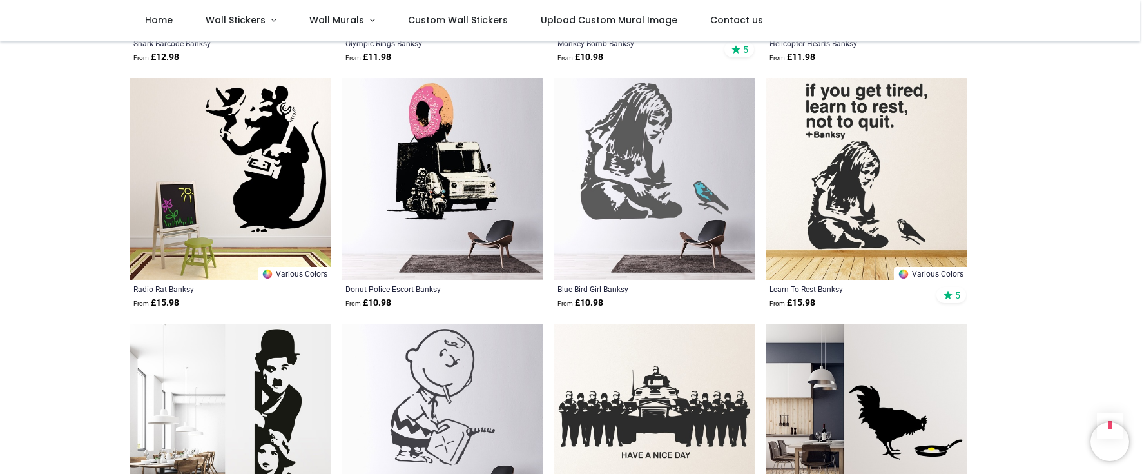
scroll to position [2319, 0]
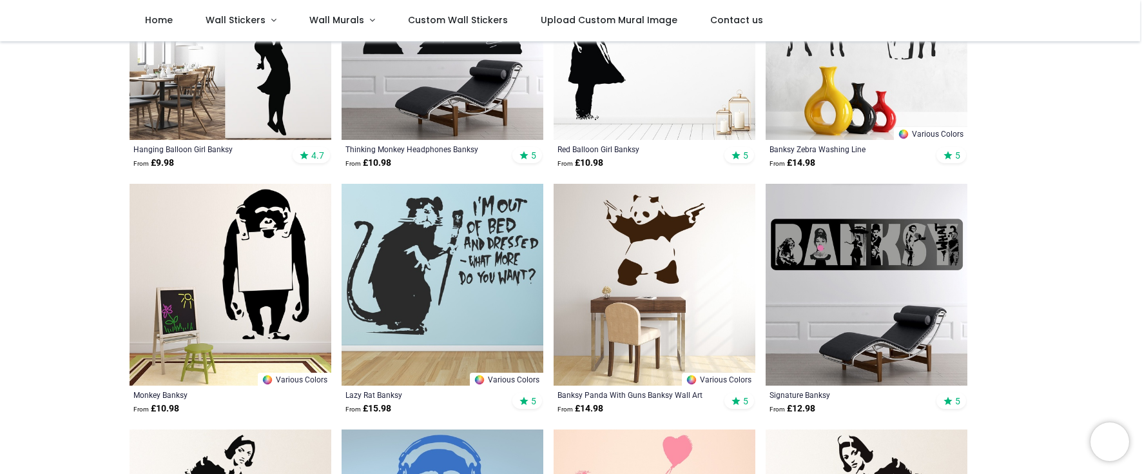
scroll to position [258, 0]
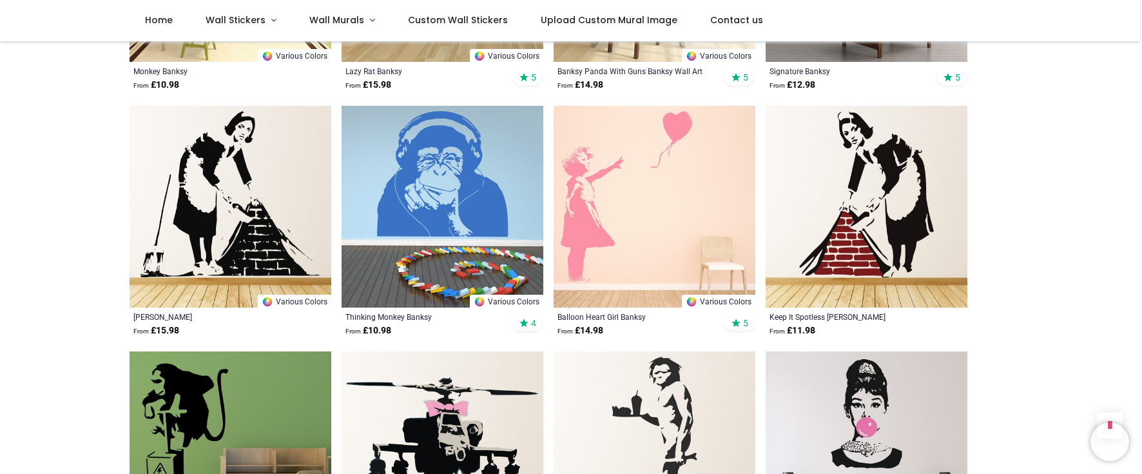
scroll to position [644, 0]
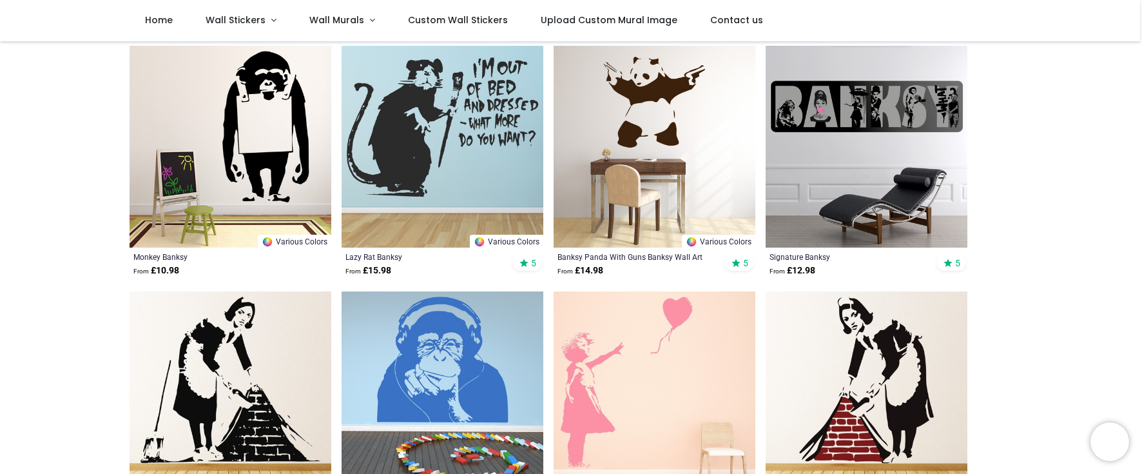
scroll to position [322, 0]
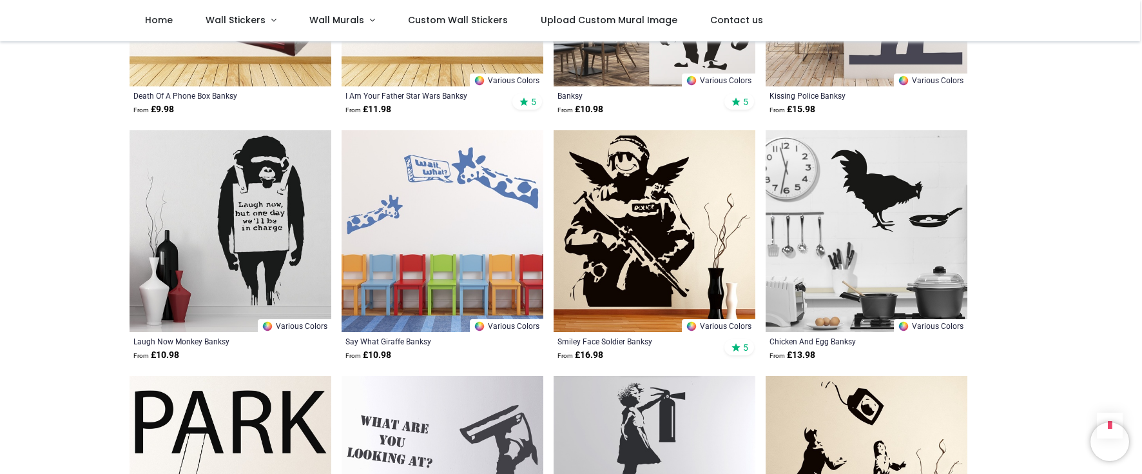
scroll to position [3028, 0]
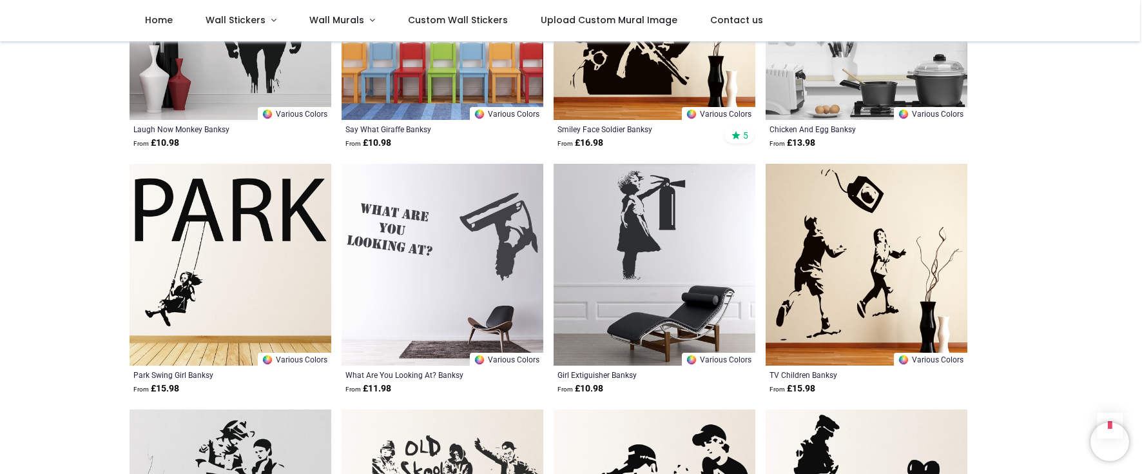
scroll to position [3221, 0]
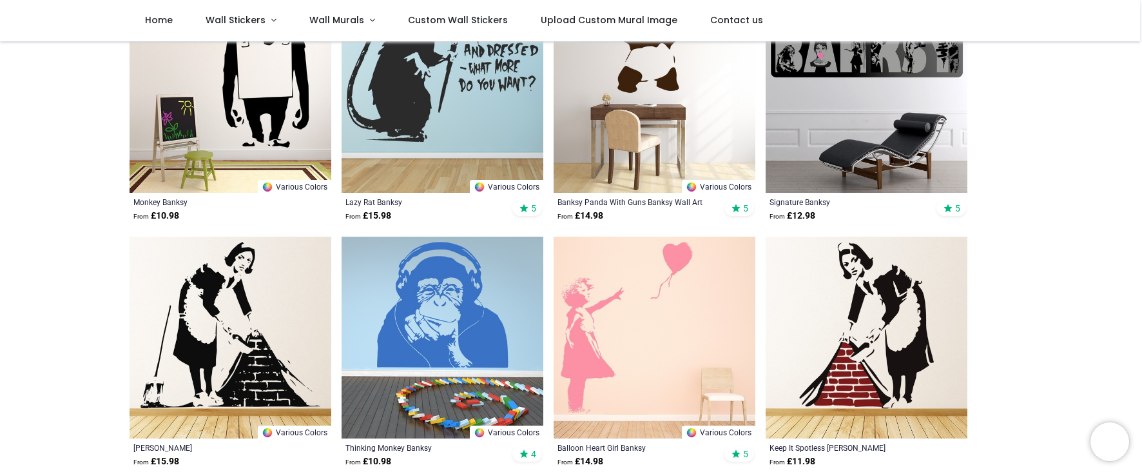
scroll to position [387, 0]
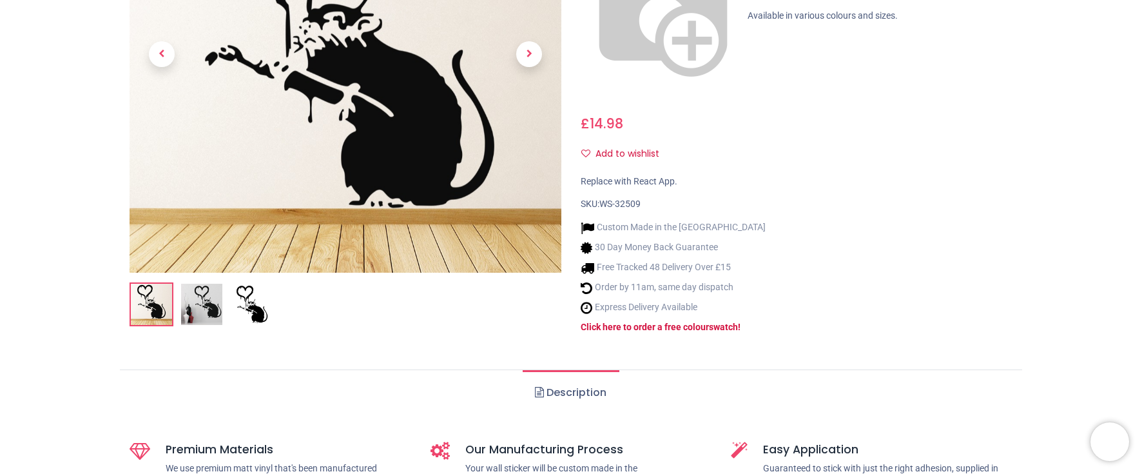
scroll to position [322, 0]
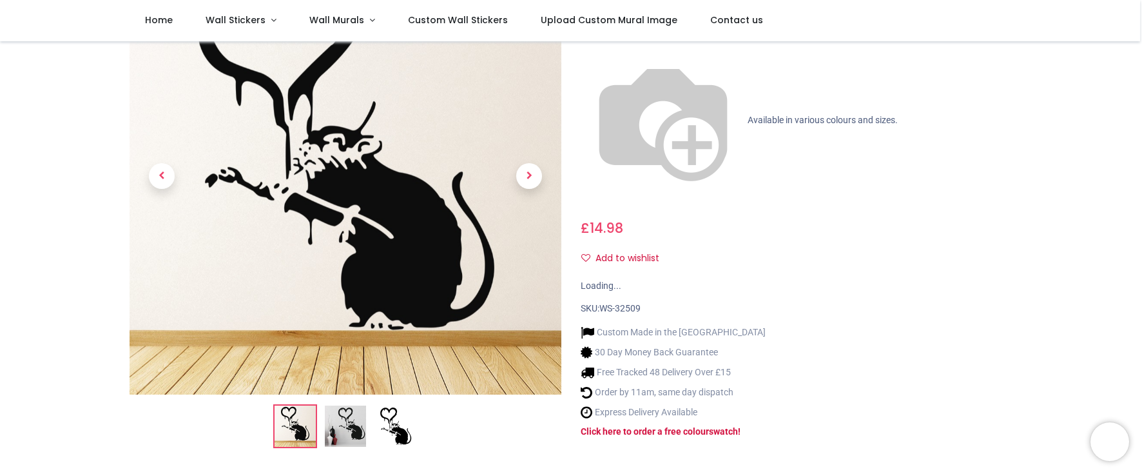
scroll to position [129, 0]
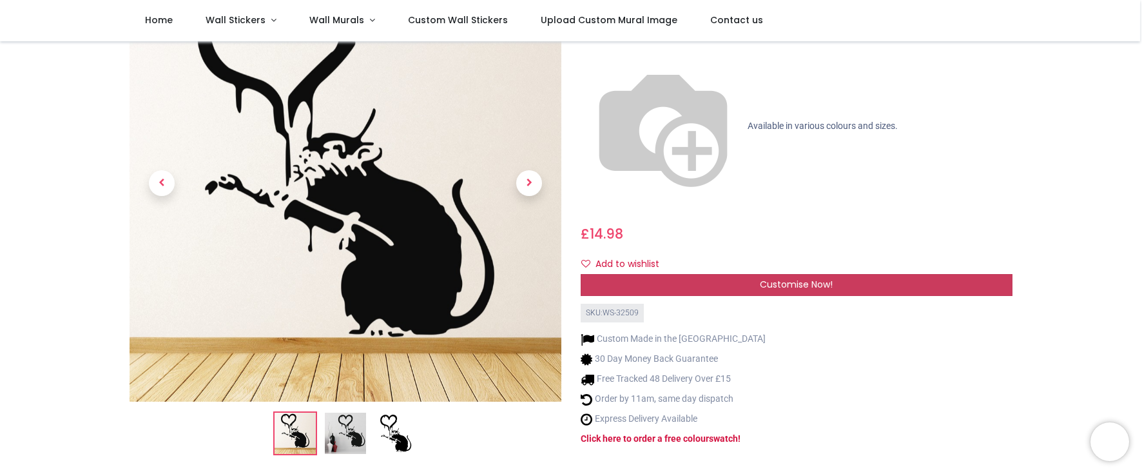
click at [792, 278] on span "Customise Now!" at bounding box center [796, 284] width 73 height 13
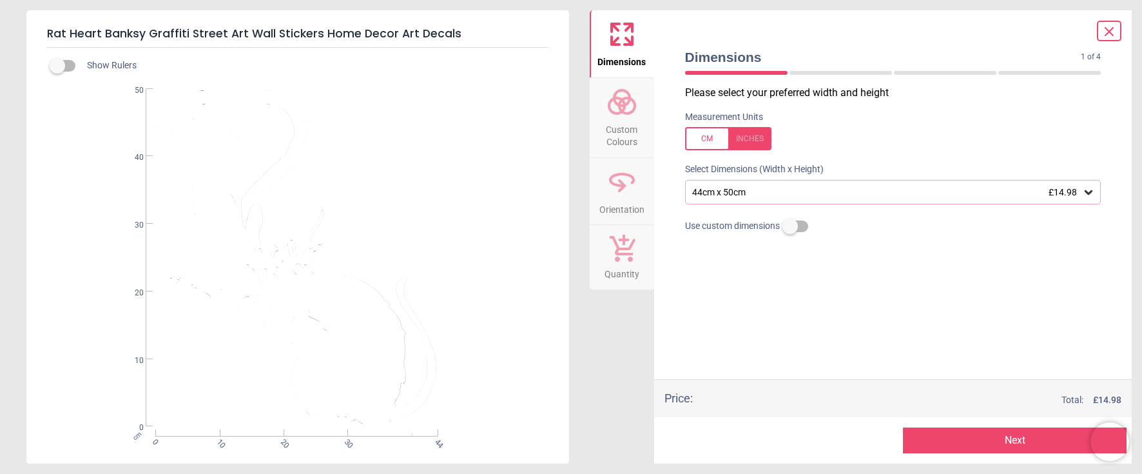
click at [1088, 194] on icon at bounding box center [1088, 192] width 8 height 5
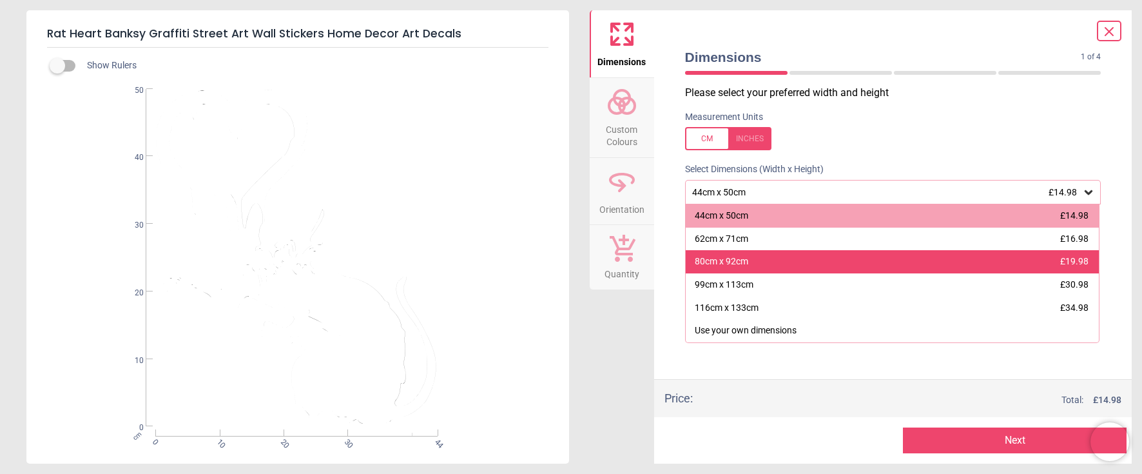
click at [733, 263] on div "80cm x 92cm" at bounding box center [721, 261] width 53 height 13
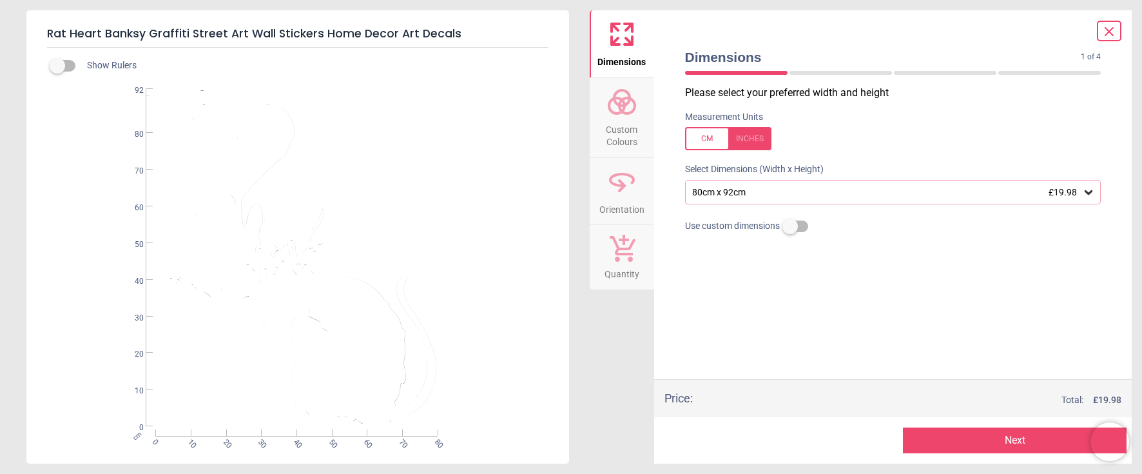
click at [626, 113] on circle at bounding box center [626, 105] width 15 height 15
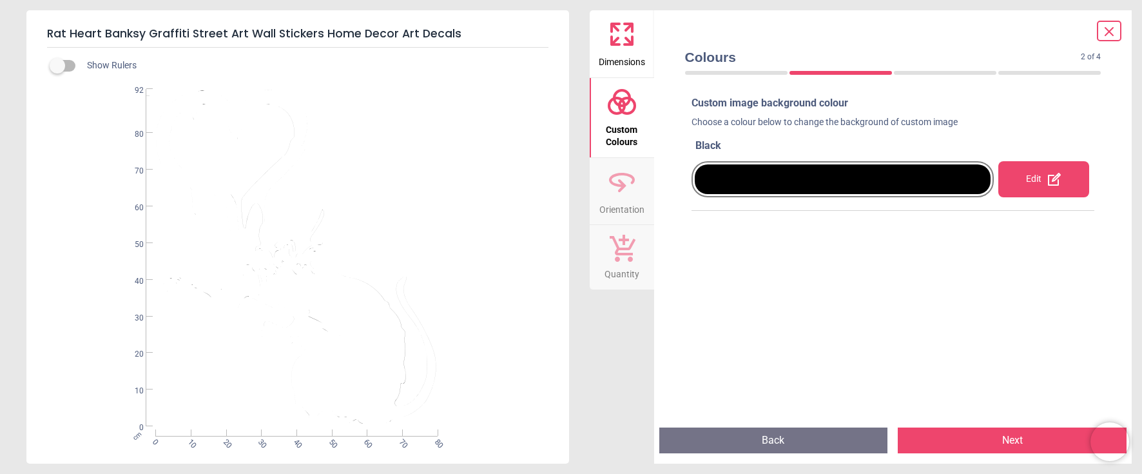
click at [1018, 171] on div "Edit" at bounding box center [1043, 179] width 91 height 36
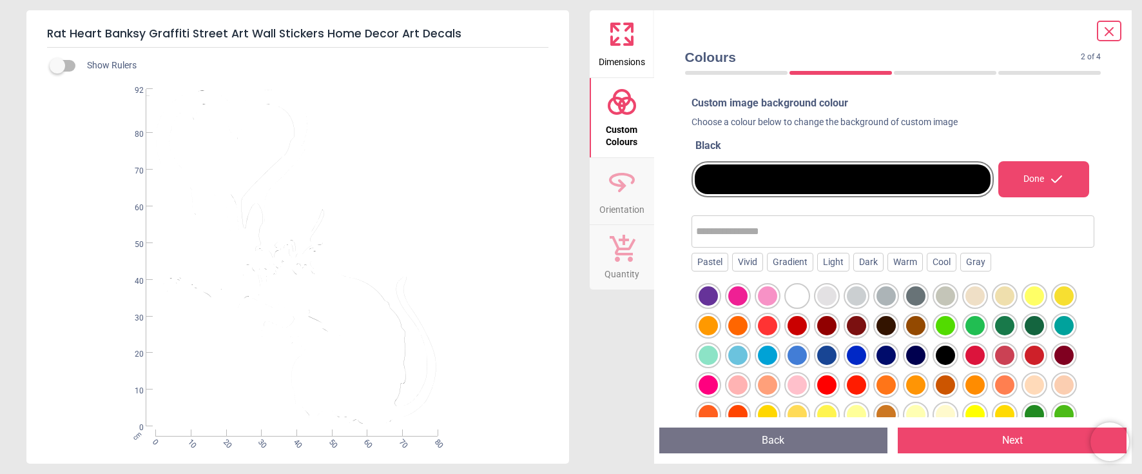
click at [823, 300] on div at bounding box center [826, 295] width 19 height 19
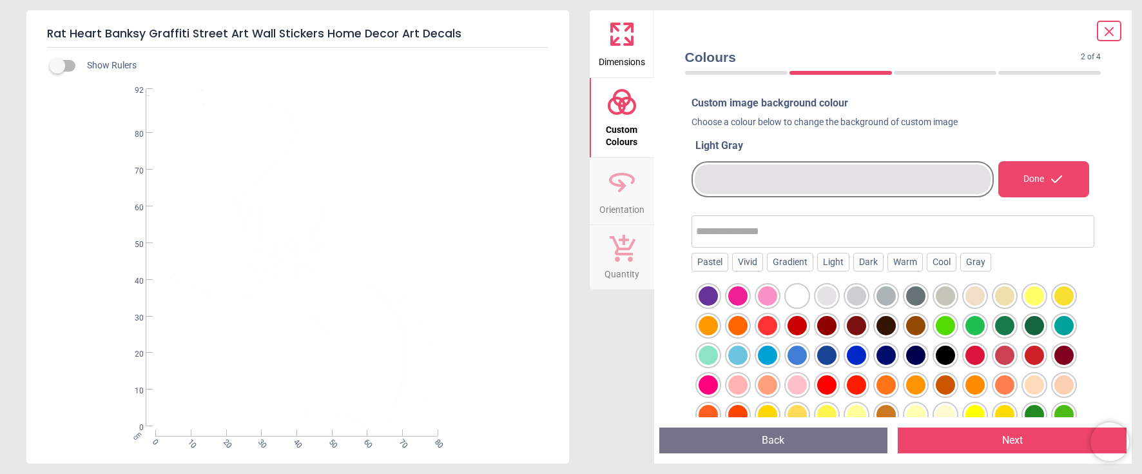
click at [865, 293] on div at bounding box center [856, 295] width 19 height 19
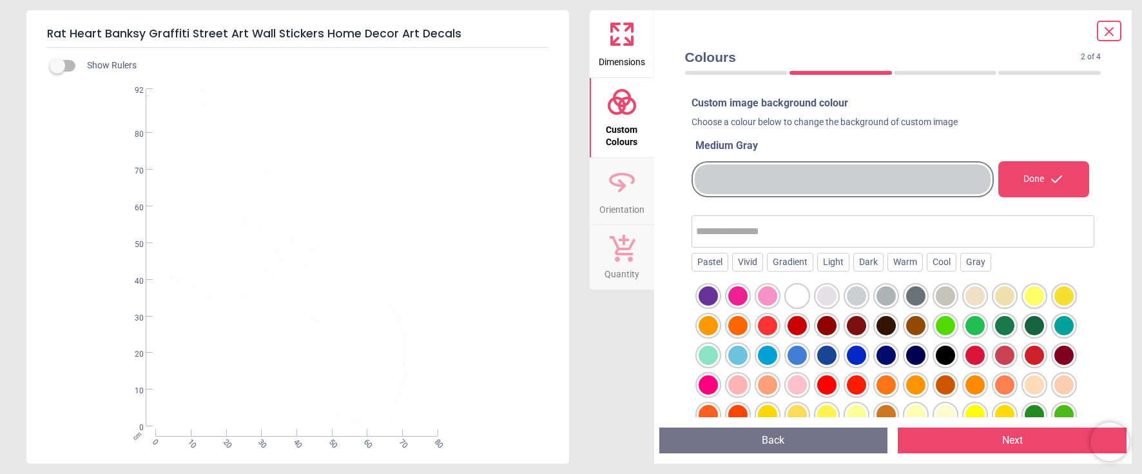
click at [825, 295] on div at bounding box center [826, 295] width 19 height 19
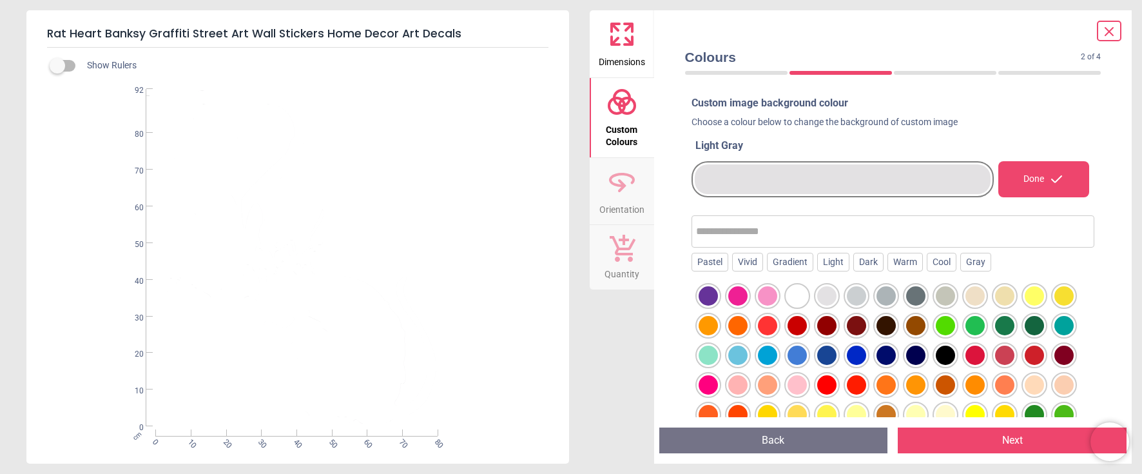
click at [800, 298] on div at bounding box center [796, 295] width 19 height 19
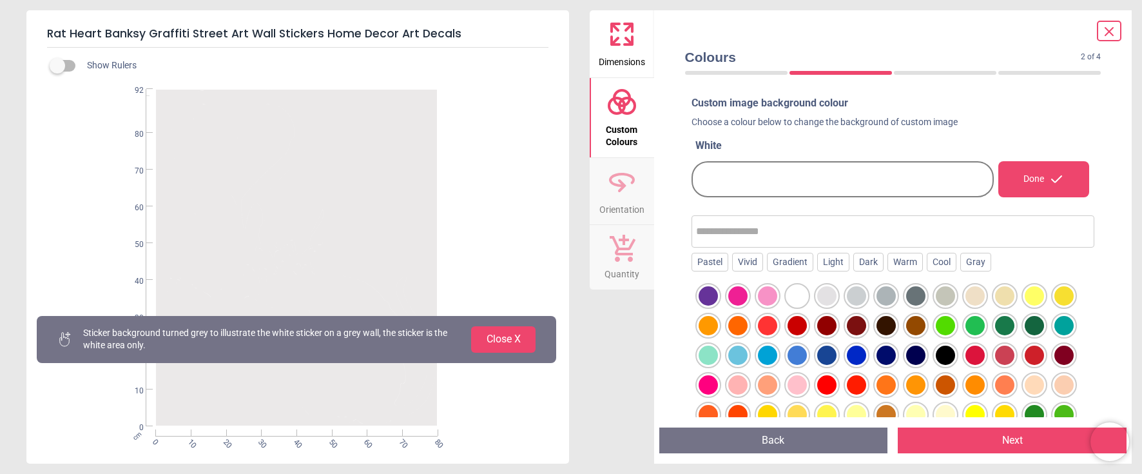
click at [830, 298] on div at bounding box center [826, 295] width 19 height 19
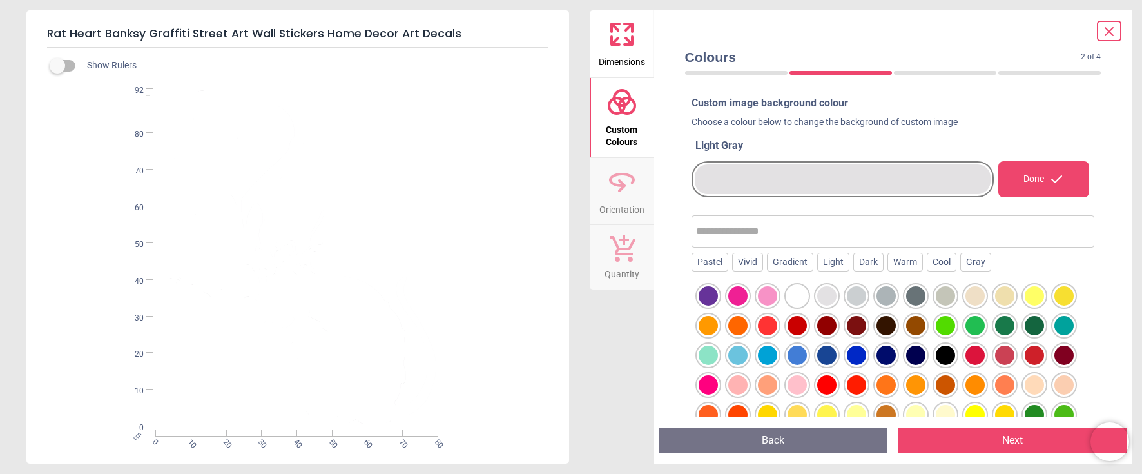
click at [948, 435] on button "Next" at bounding box center [1011, 440] width 229 height 26
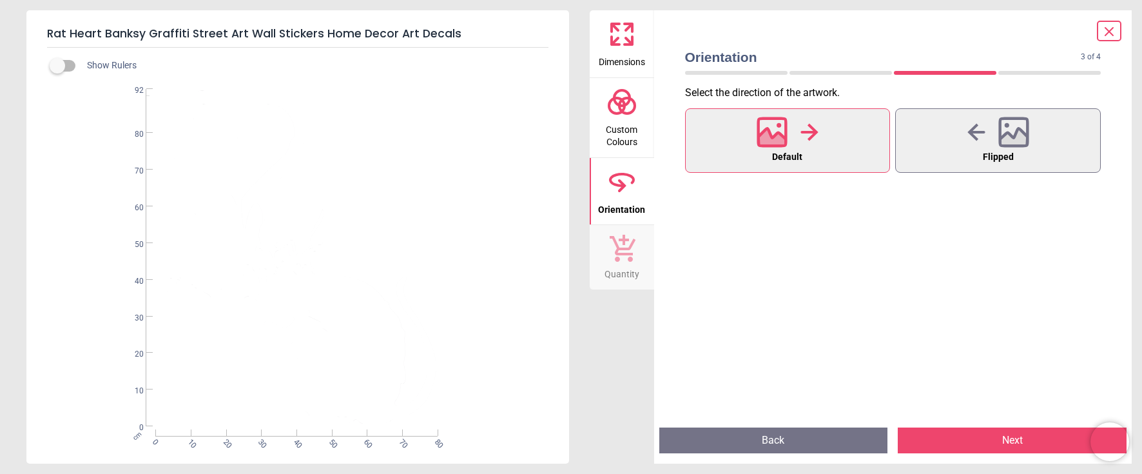
click at [1009, 439] on button "Next" at bounding box center [1011, 440] width 229 height 26
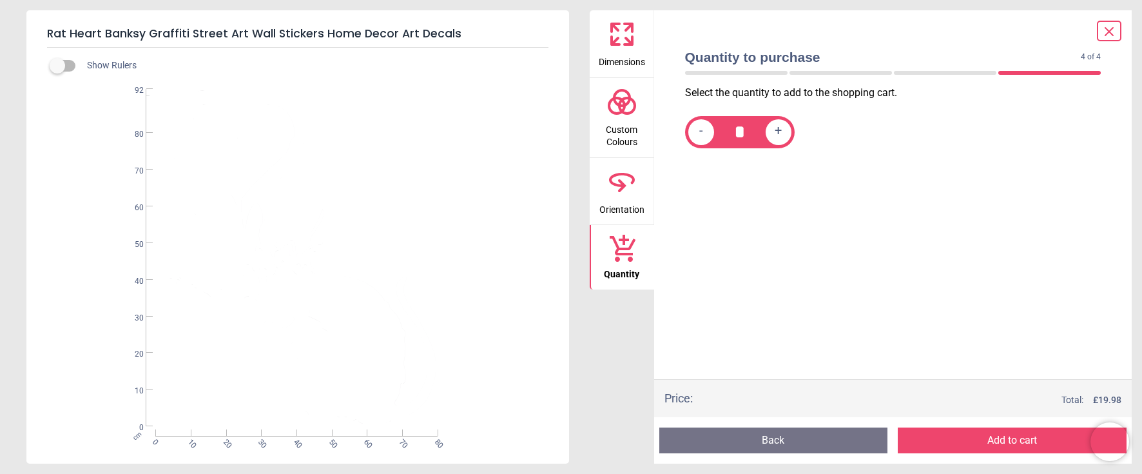
click at [986, 440] on button "Add to cart" at bounding box center [1011, 440] width 229 height 26
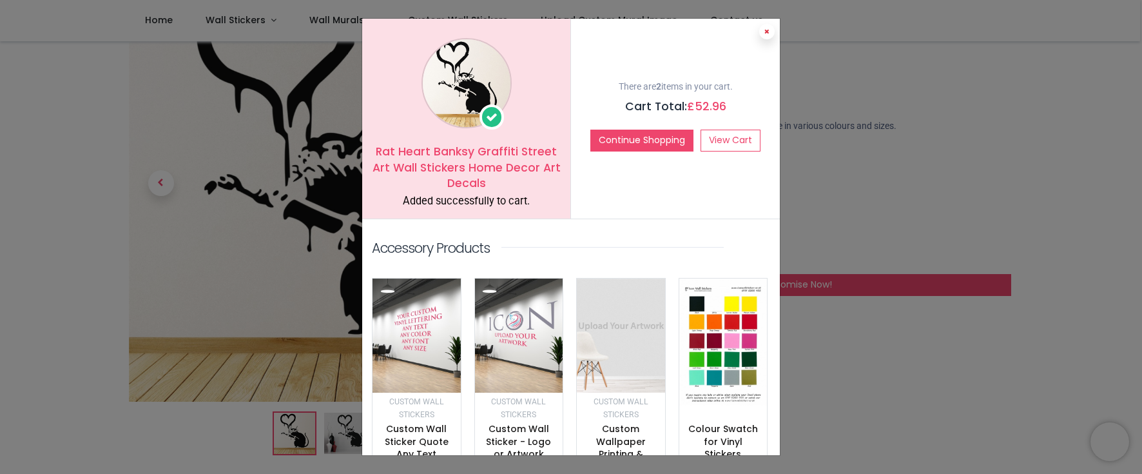
click at [764, 33] on icon at bounding box center [766, 31] width 5 height 6
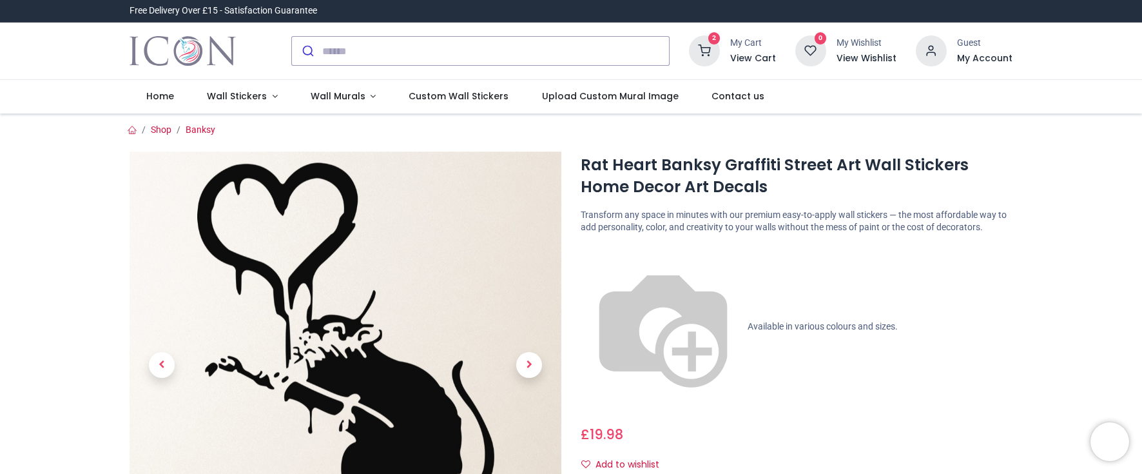
click at [716, 48] on icon at bounding box center [704, 50] width 31 height 31
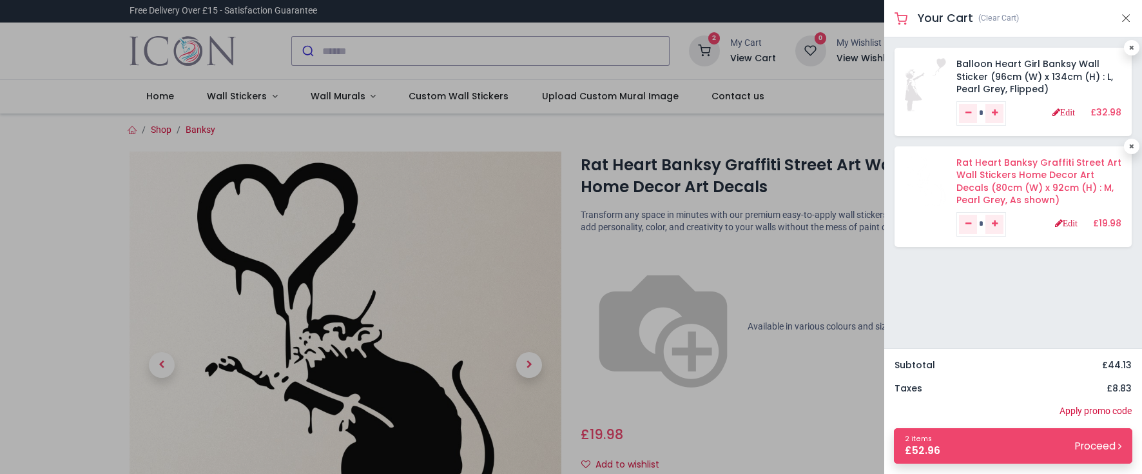
click at [1030, 176] on link "Rat Heart Banksy Graffiti Street Art Wall Stickers Home Decor Art Decals (80cm …" at bounding box center [1038, 181] width 165 height 51
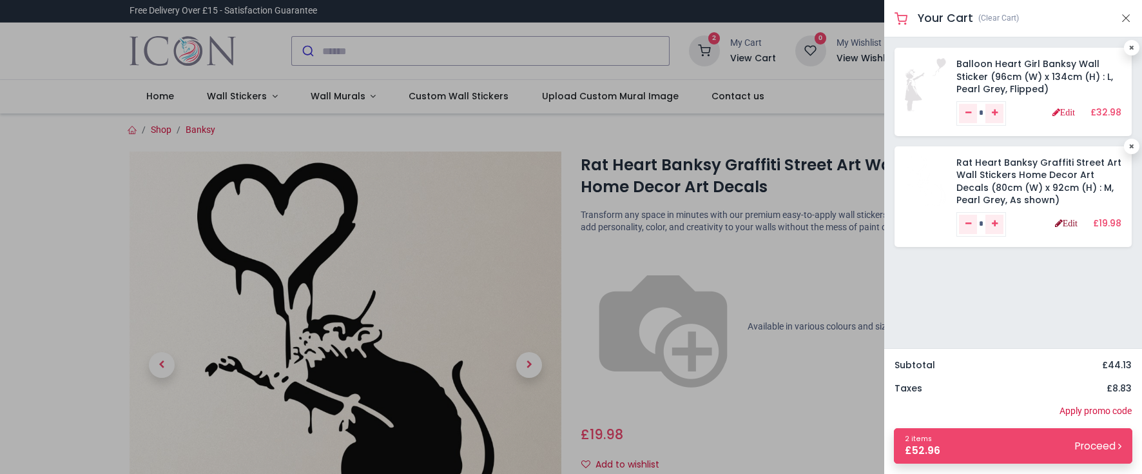
click at [1069, 225] on link "Edit" at bounding box center [1066, 222] width 23 height 9
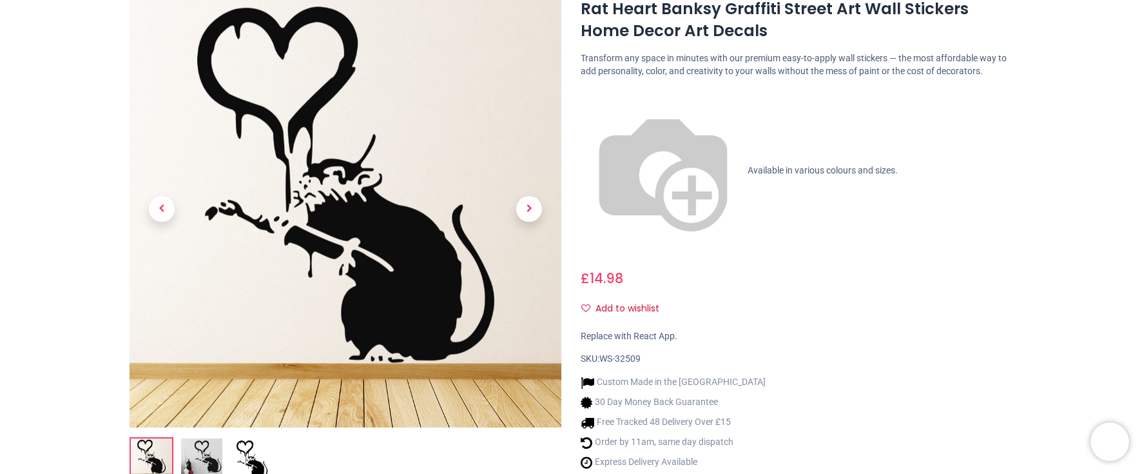
scroll to position [193, 0]
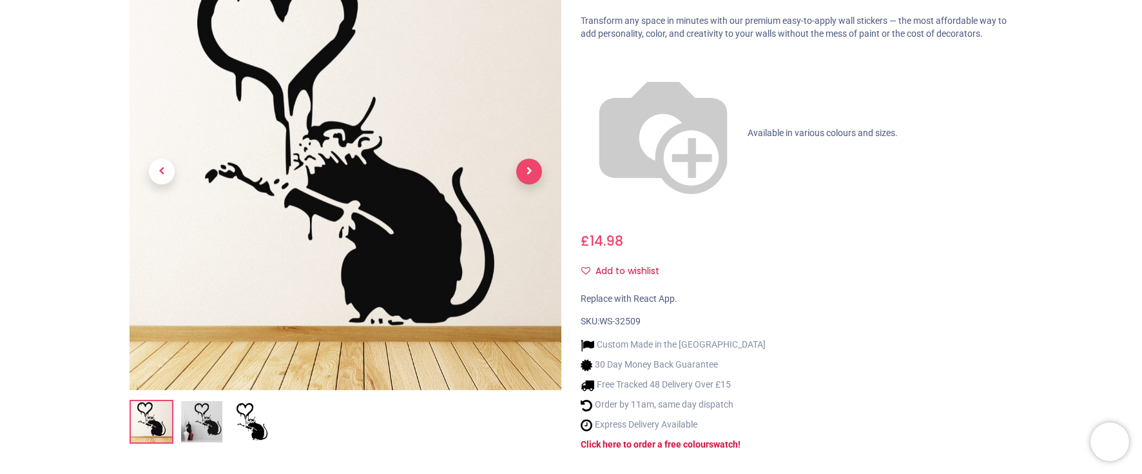
click at [529, 171] on span "Next" at bounding box center [529, 171] width 26 height 26
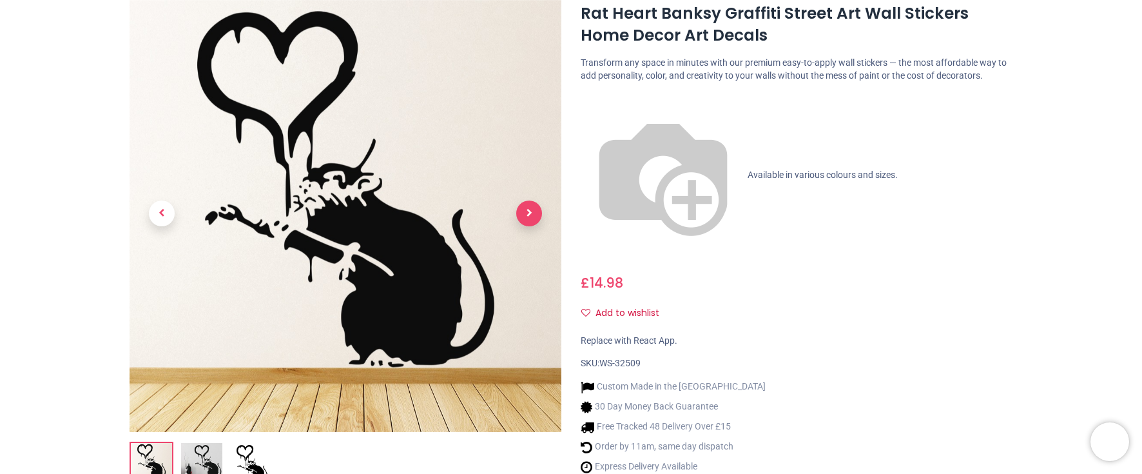
click at [534, 211] on span "Next" at bounding box center [529, 213] width 26 height 26
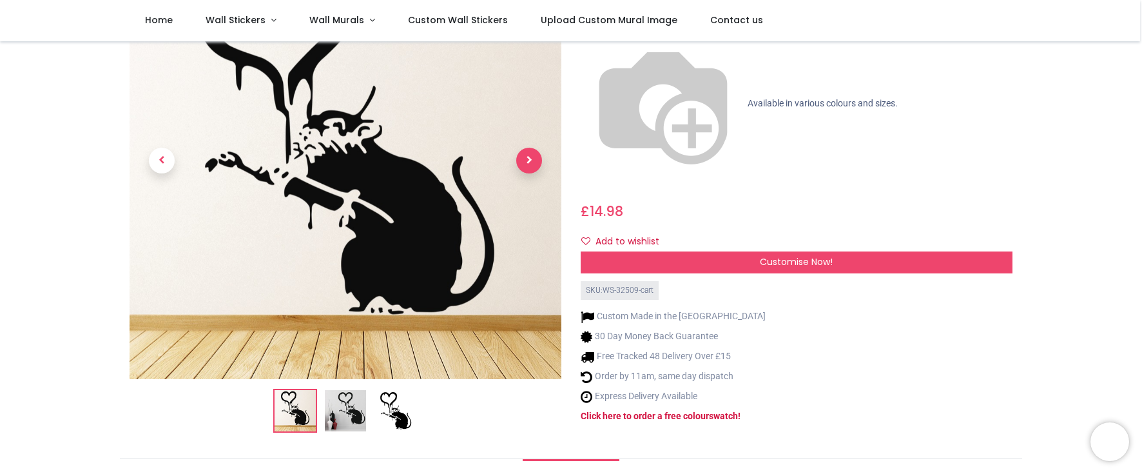
click at [532, 147] on span "Next" at bounding box center [529, 160] width 26 height 26
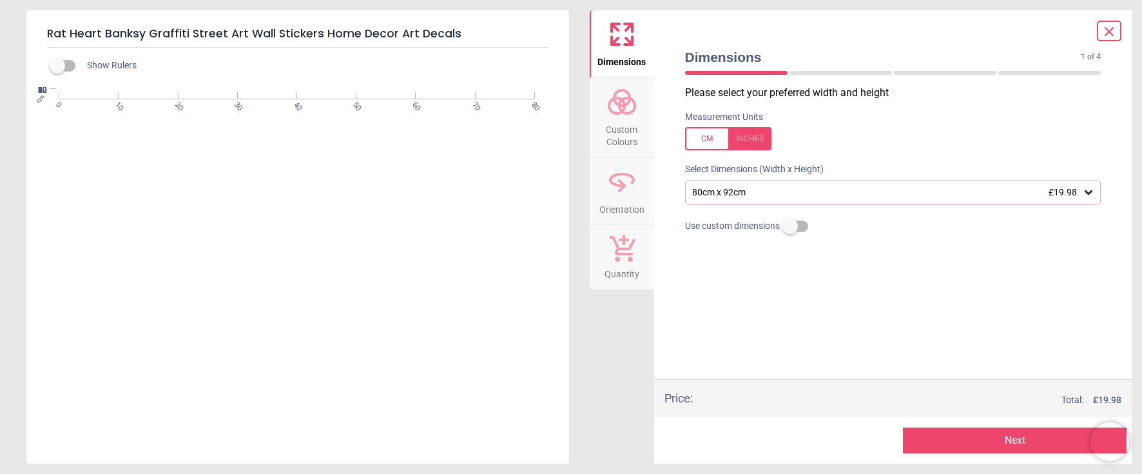
click at [532, 138] on div "cm 0 10 20 30 40 50 60 70 80 0 10 20 30 40 50 60 70 80 92" at bounding box center [296, 231] width 540 height 284
click at [613, 119] on span "Custom Colours" at bounding box center [622, 133] width 62 height 32
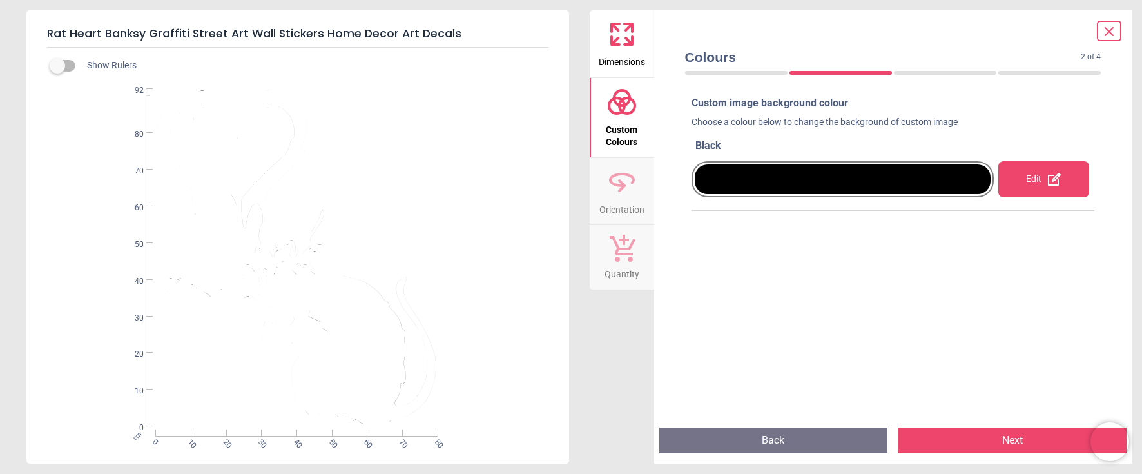
click at [1028, 182] on div "Edit" at bounding box center [1043, 179] width 91 height 36
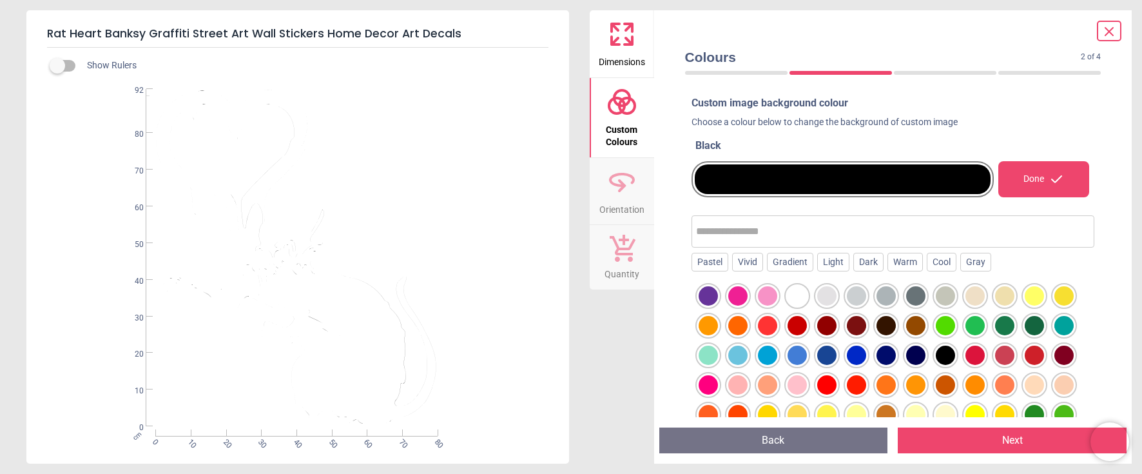
click at [825, 299] on div at bounding box center [826, 295] width 19 height 19
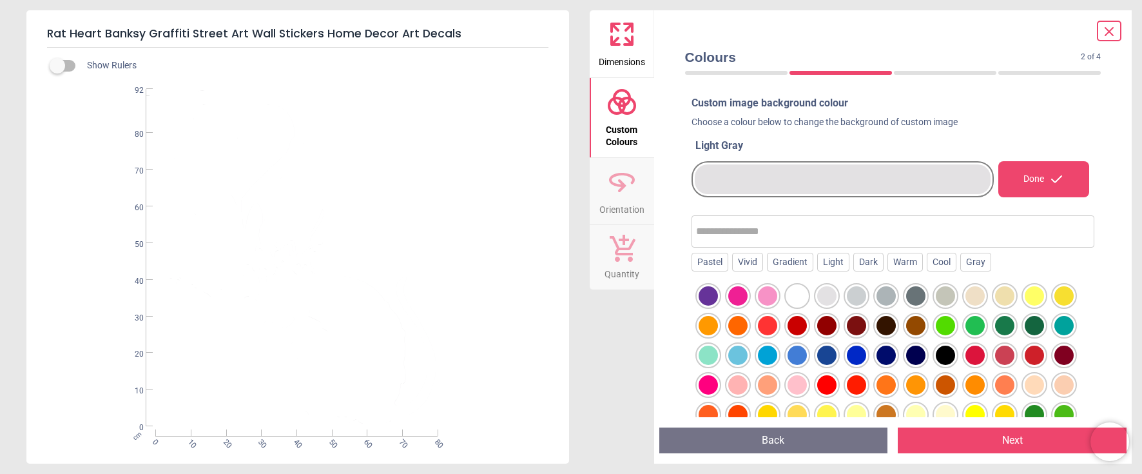
click at [795, 296] on div at bounding box center [796, 295] width 19 height 19
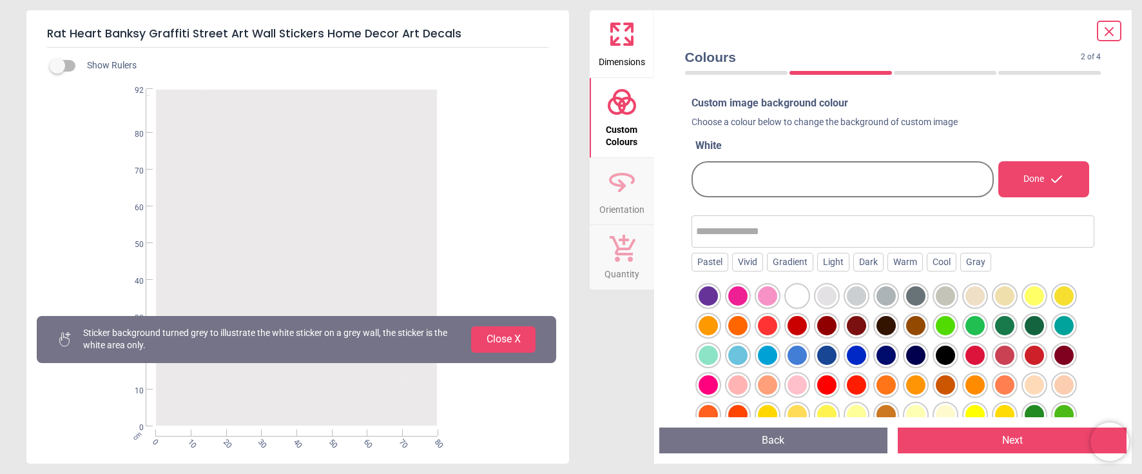
click at [710, 291] on div at bounding box center [707, 295] width 19 height 19
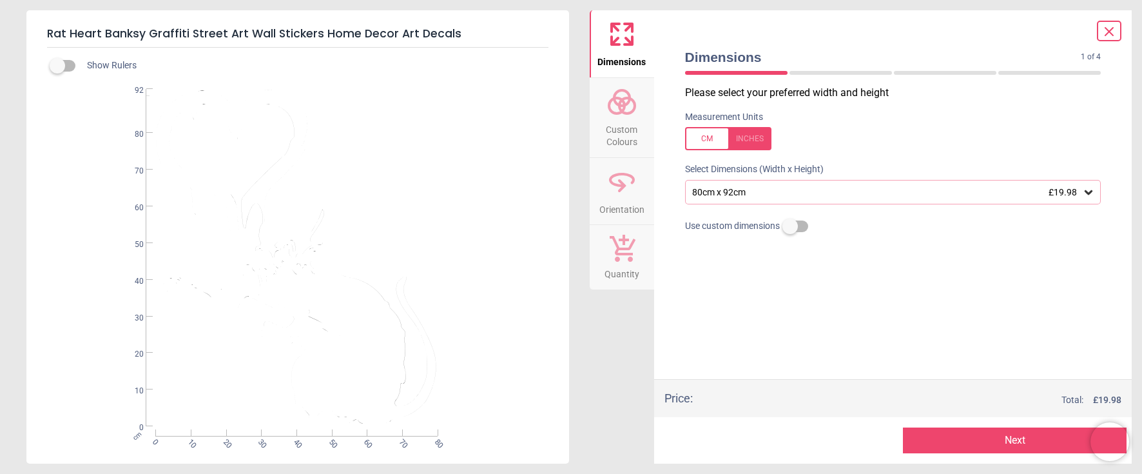
click at [622, 109] on circle at bounding box center [616, 105] width 15 height 15
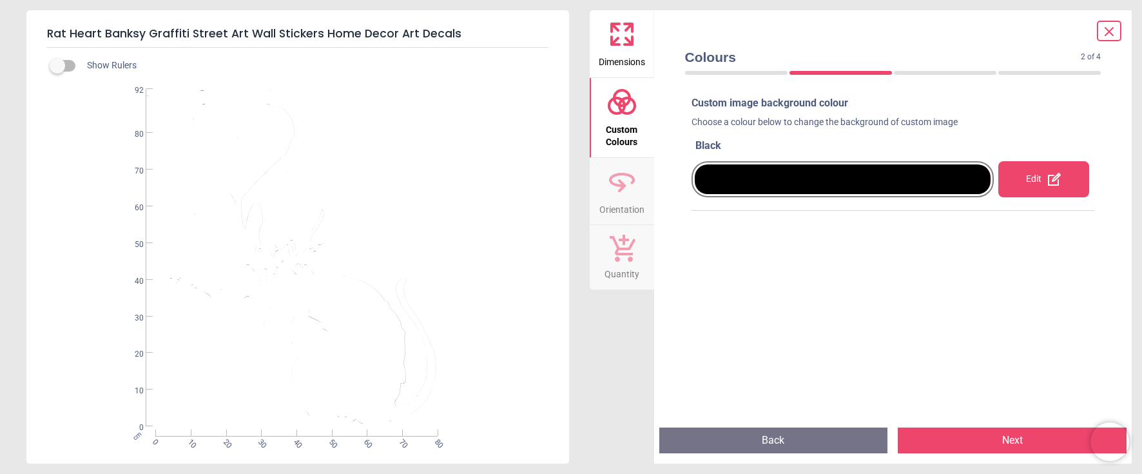
click at [902, 176] on div at bounding box center [843, 179] width 296 height 30
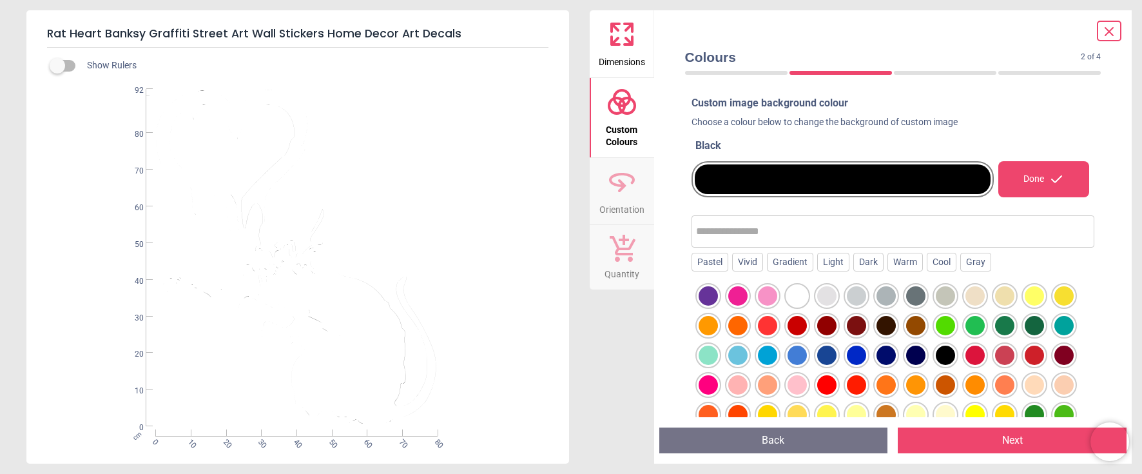
click at [826, 300] on div at bounding box center [826, 295] width 19 height 19
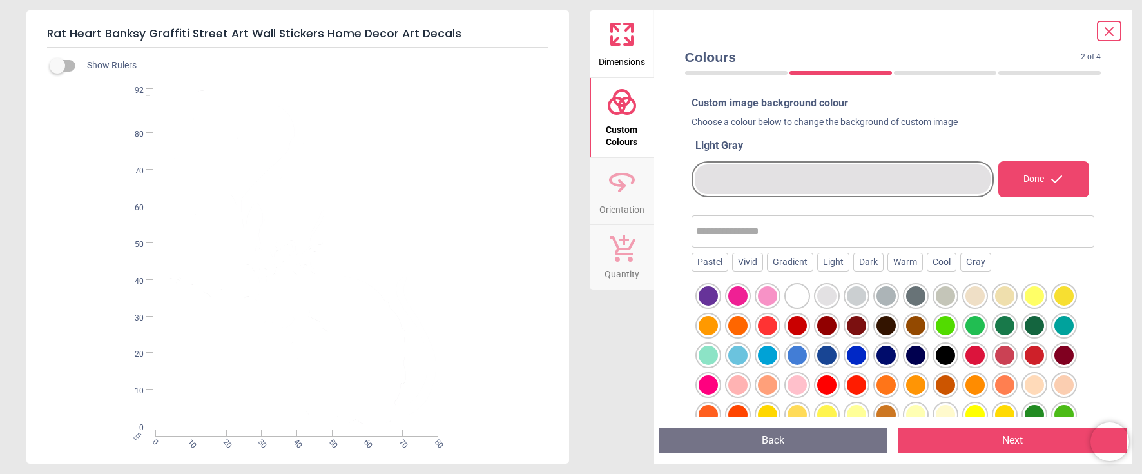
click at [1003, 443] on button "Next" at bounding box center [1011, 440] width 229 height 26
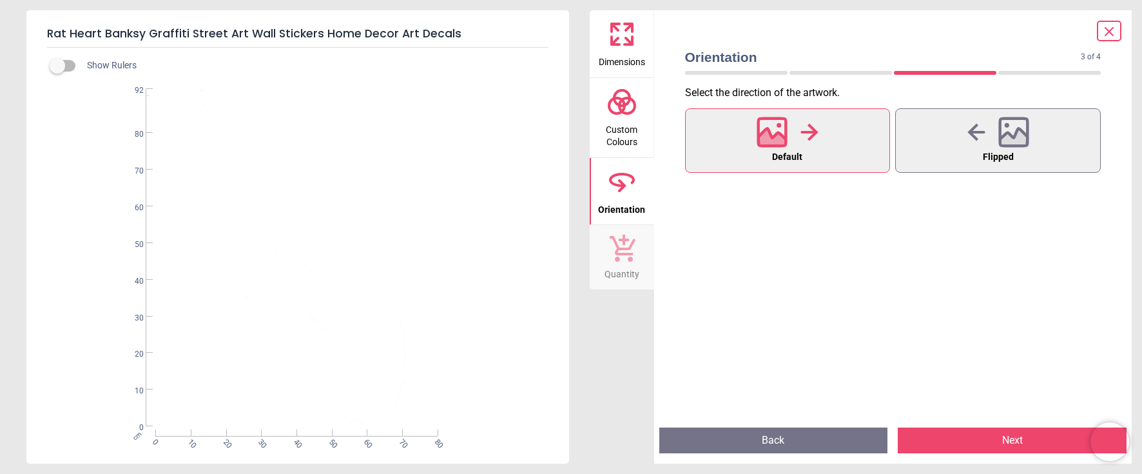
click at [1003, 431] on button "Next" at bounding box center [1011, 440] width 229 height 26
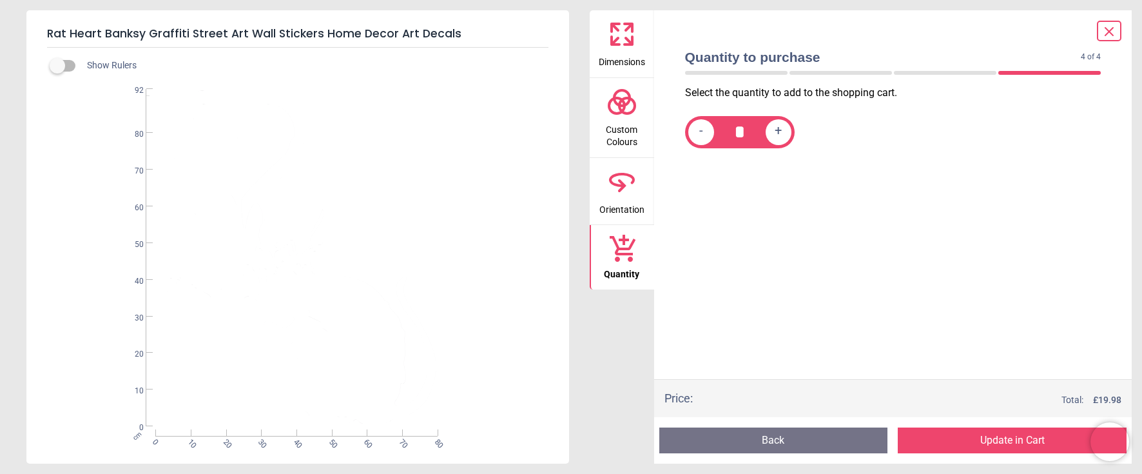
click at [1006, 436] on button "Update in Cart" at bounding box center [1011, 440] width 229 height 26
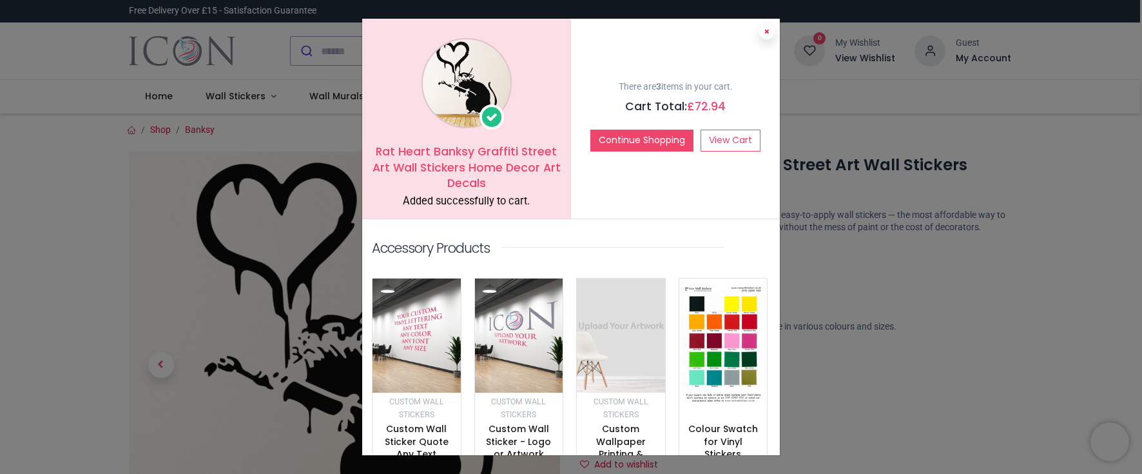
click at [766, 32] on icon at bounding box center [766, 31] width 5 height 6
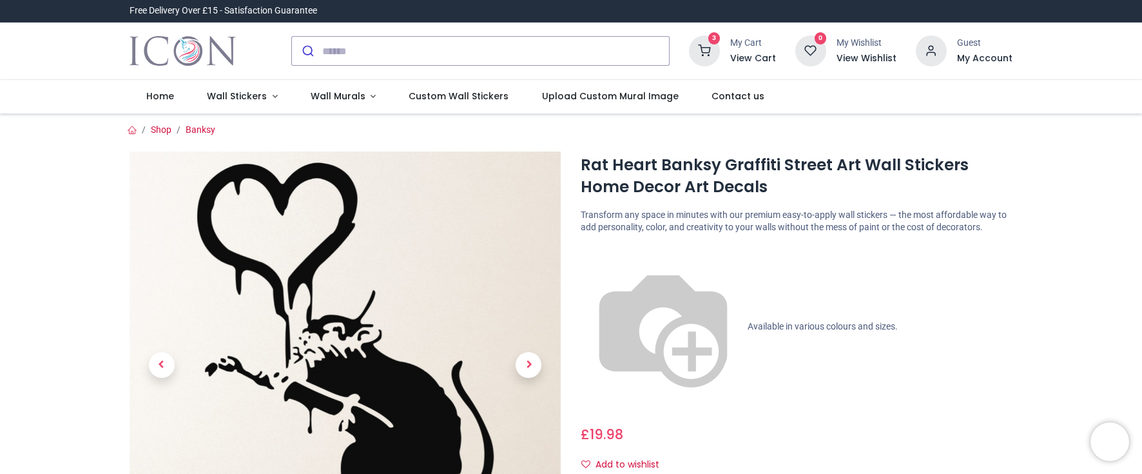
click at [707, 53] on icon at bounding box center [704, 50] width 31 height 31
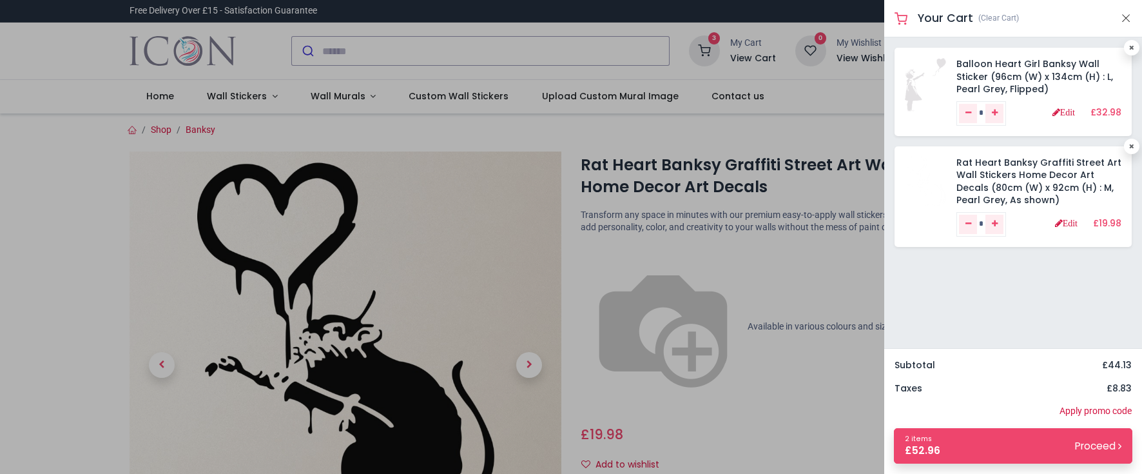
click at [993, 324] on div "Balloon Heart Girl Banksy Wall Sticker (96cm (W) x 134cm (H) : L, Pearl Grey, F…" at bounding box center [1013, 192] width 258 height 311
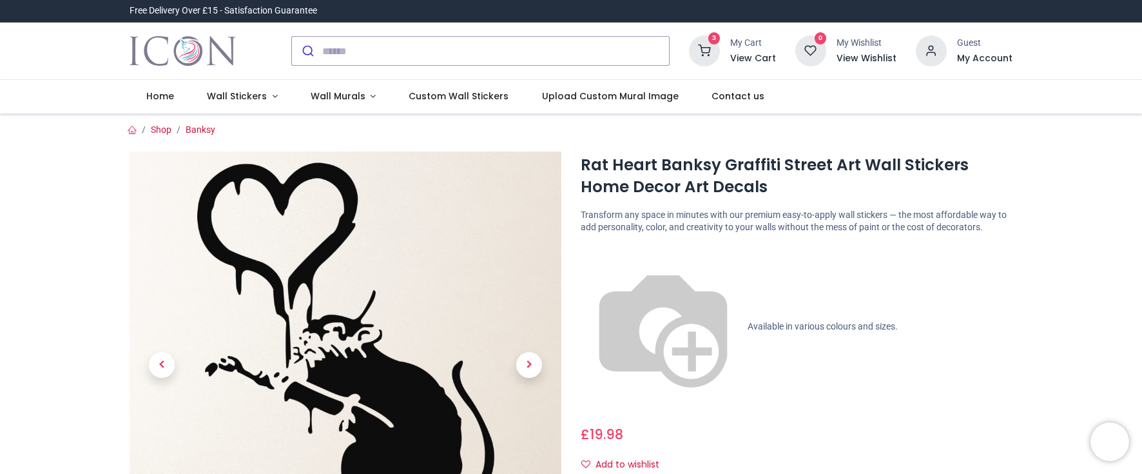
click at [711, 53] on icon at bounding box center [704, 50] width 31 height 31
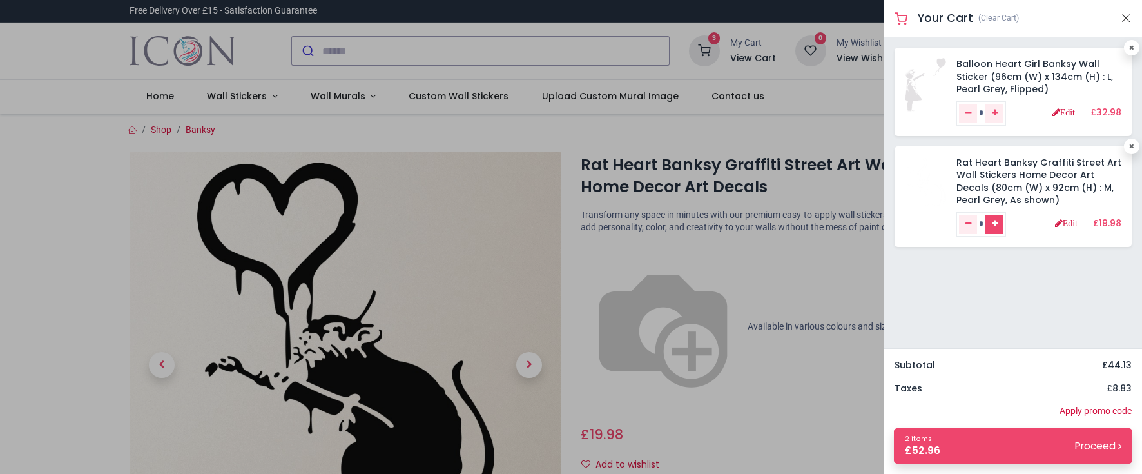
click at [998, 225] on link "Add one" at bounding box center [994, 224] width 18 height 19
type input "*"
click at [970, 225] on icon "Remove one" at bounding box center [968, 224] width 6 height 8
type input "*"
click at [997, 223] on icon "Add one" at bounding box center [995, 224] width 6 height 8
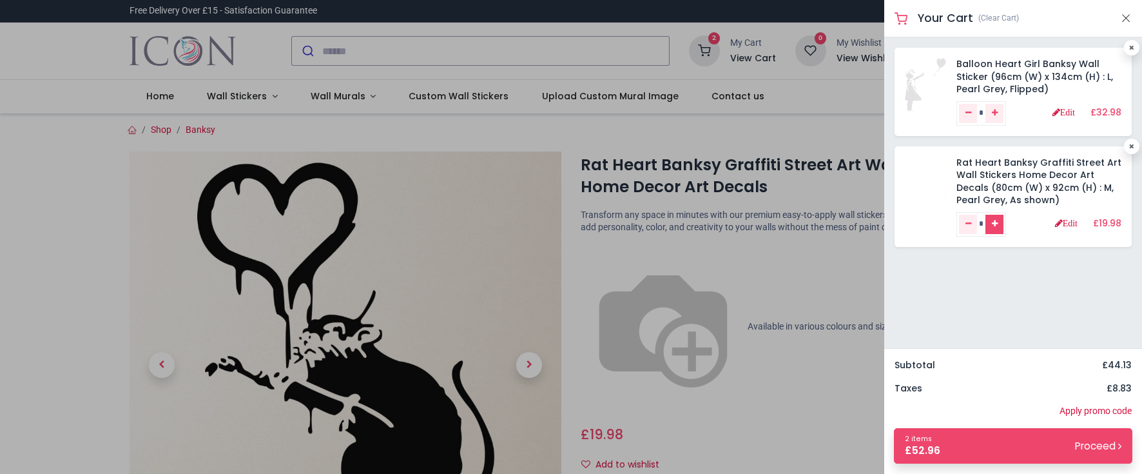
type input "*"
click at [1067, 223] on link "Edit" at bounding box center [1066, 222] width 23 height 9
click at [1129, 149] on icon at bounding box center [1131, 146] width 5 height 6
type input "*"
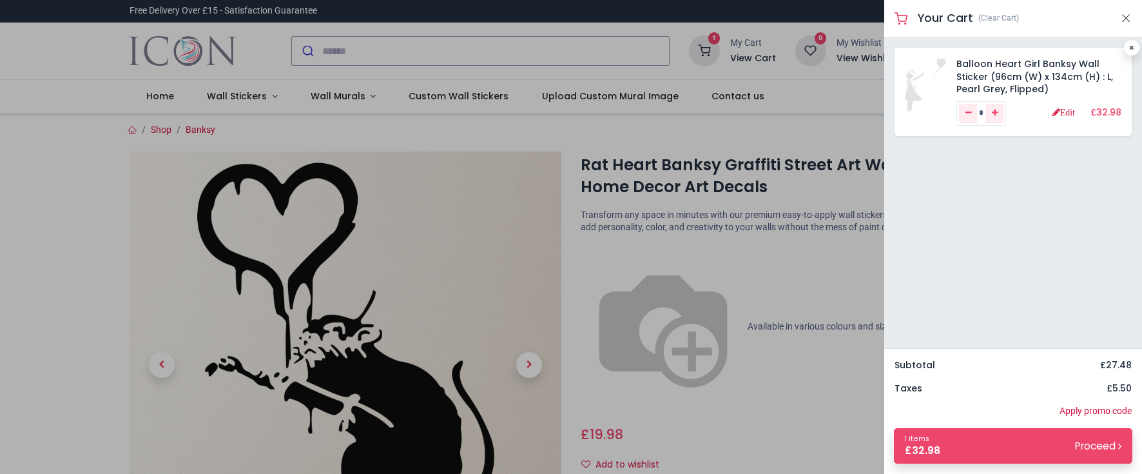
click at [1050, 265] on div "Balloon Heart Girl Banksy Wall Sticker (96cm (W) x 134cm (H) : L, Pearl Grey, F…" at bounding box center [1013, 192] width 258 height 311
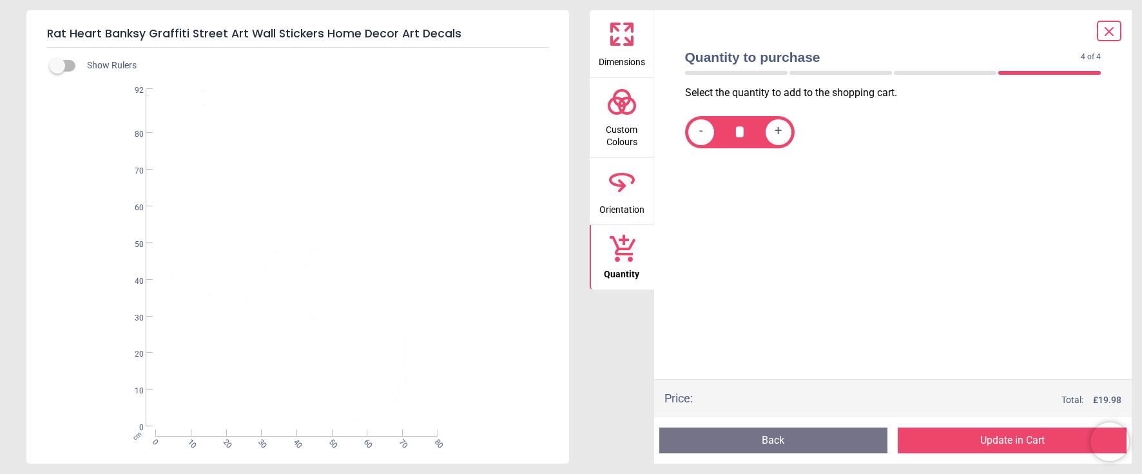
click at [619, 44] on icon at bounding box center [615, 41] width 8 height 8
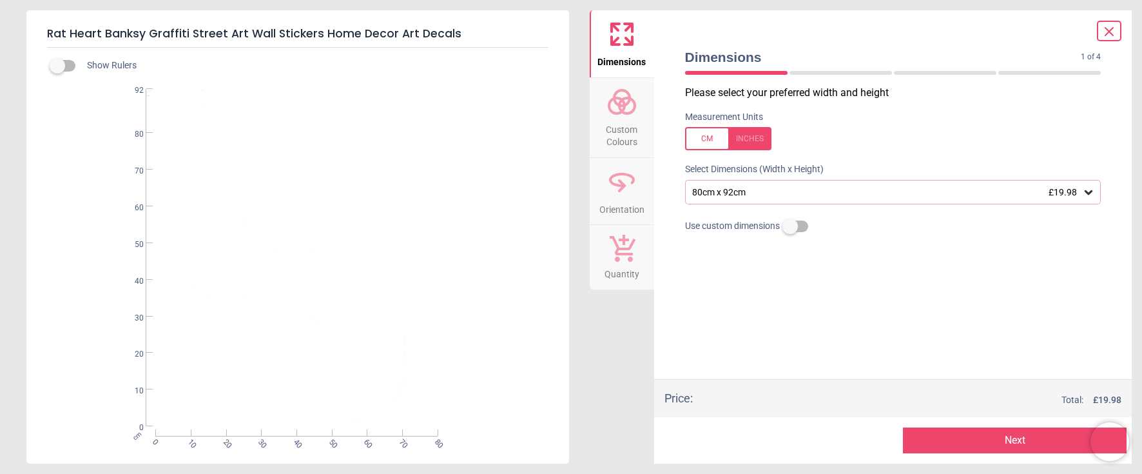
click at [1088, 195] on icon at bounding box center [1088, 192] width 8 height 5
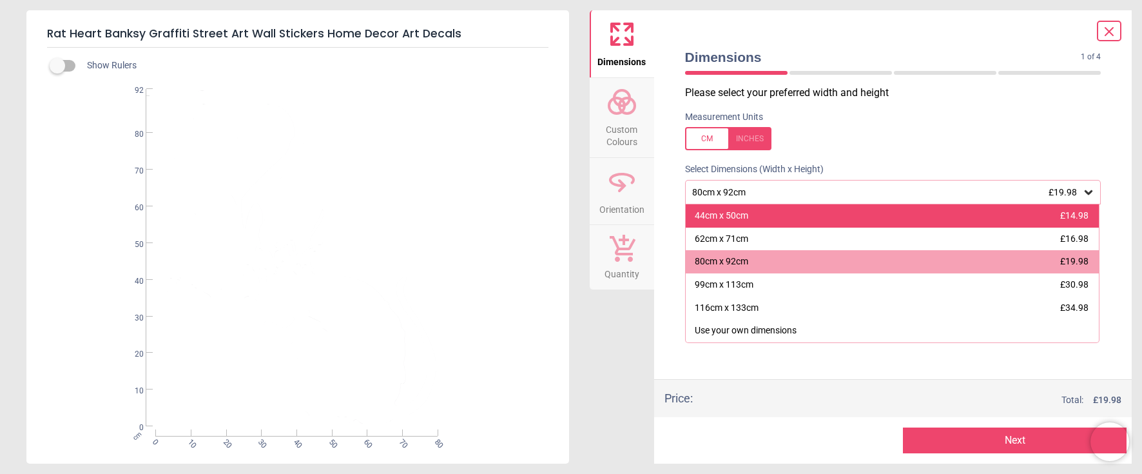
click at [813, 223] on div "44cm x 50cm £14.98" at bounding box center [892, 215] width 414 height 23
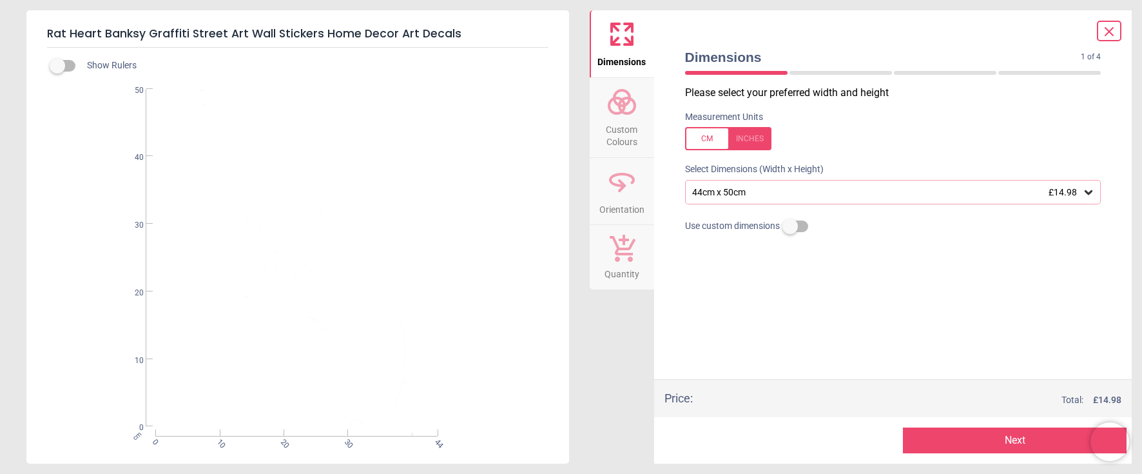
click at [1118, 28] on div at bounding box center [1109, 31] width 24 height 21
click at [1104, 31] on icon at bounding box center [1108, 31] width 15 height 15
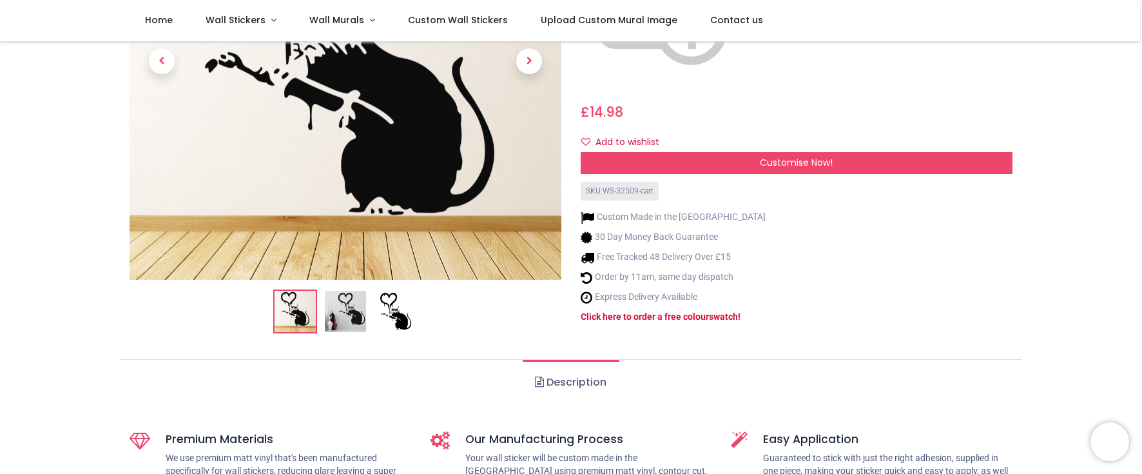
scroll to position [258, 0]
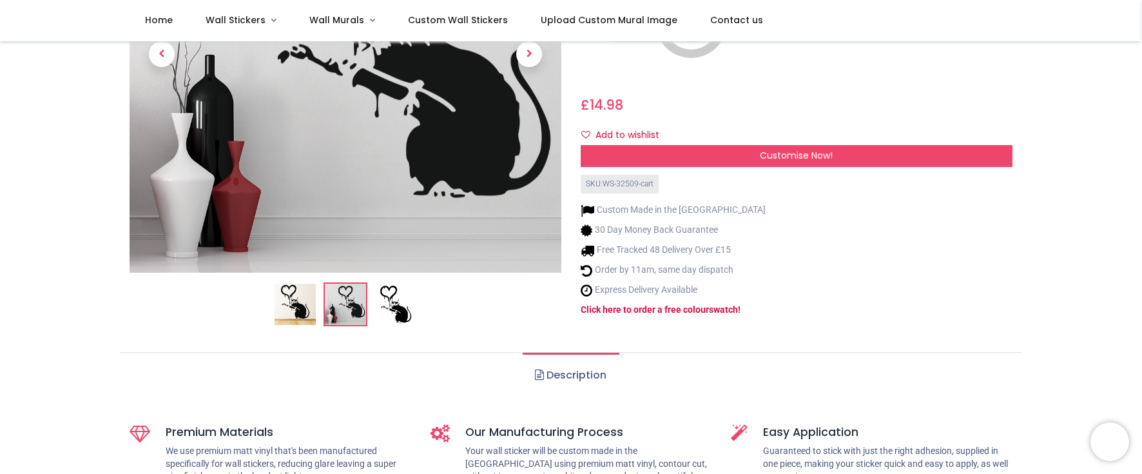
click at [400, 289] on img at bounding box center [395, 303] width 41 height 41
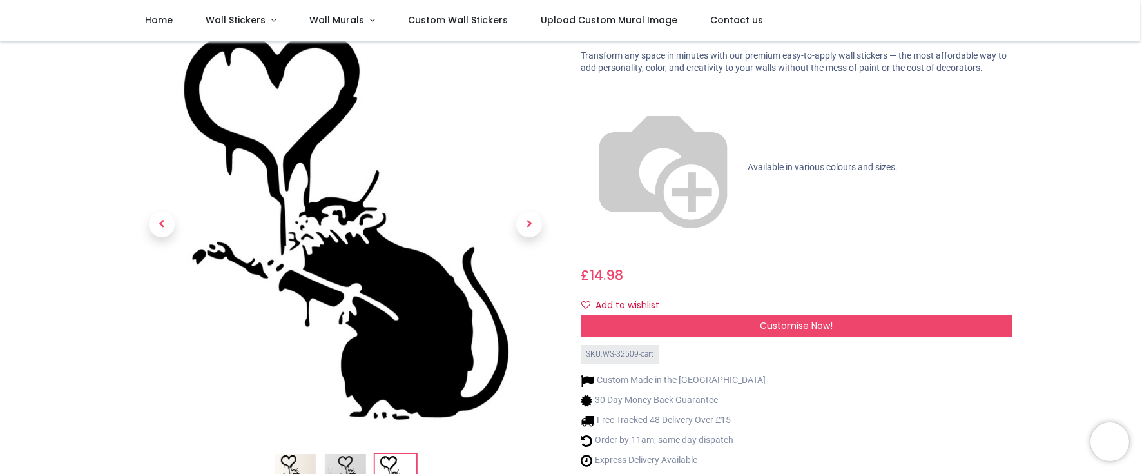
scroll to position [64, 0]
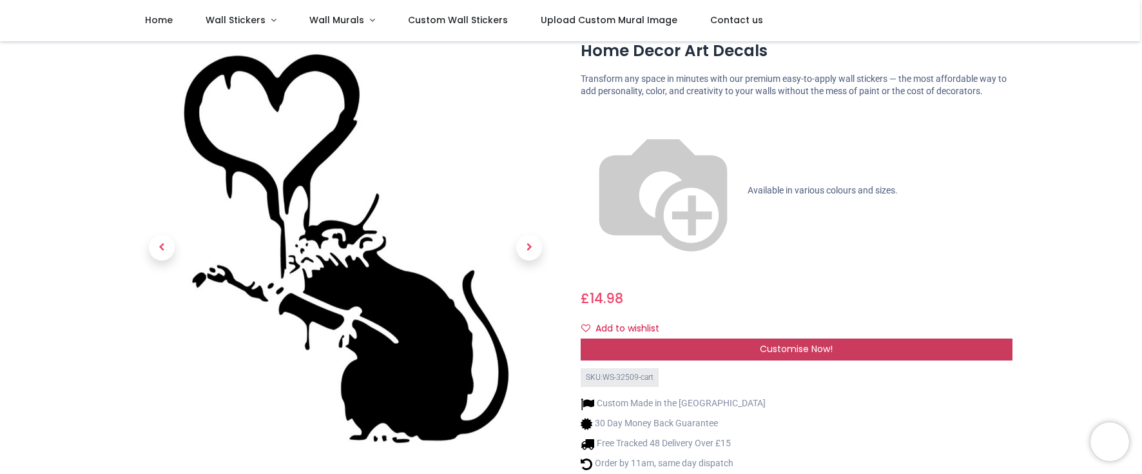
click at [782, 342] on span "Customise Now!" at bounding box center [796, 348] width 73 height 13
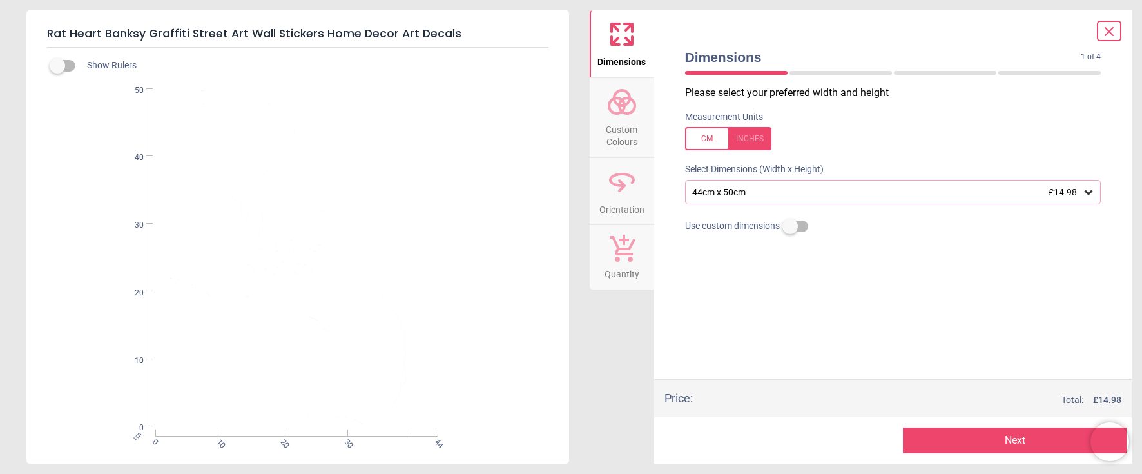
click at [612, 111] on circle at bounding box center [616, 105] width 15 height 15
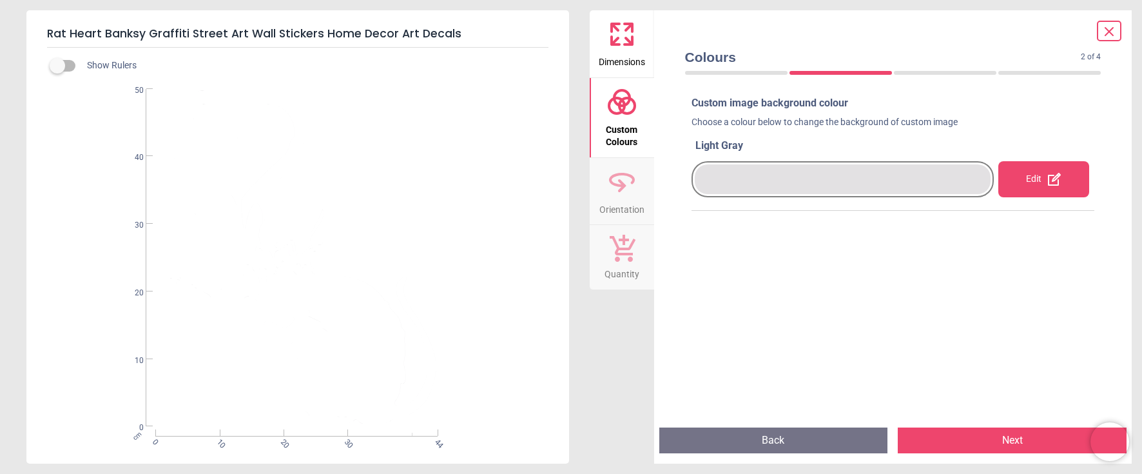
click at [57, 66] on label at bounding box center [57, 66] width 0 height 0
click at [626, 44] on icon at bounding box center [628, 41] width 8 height 8
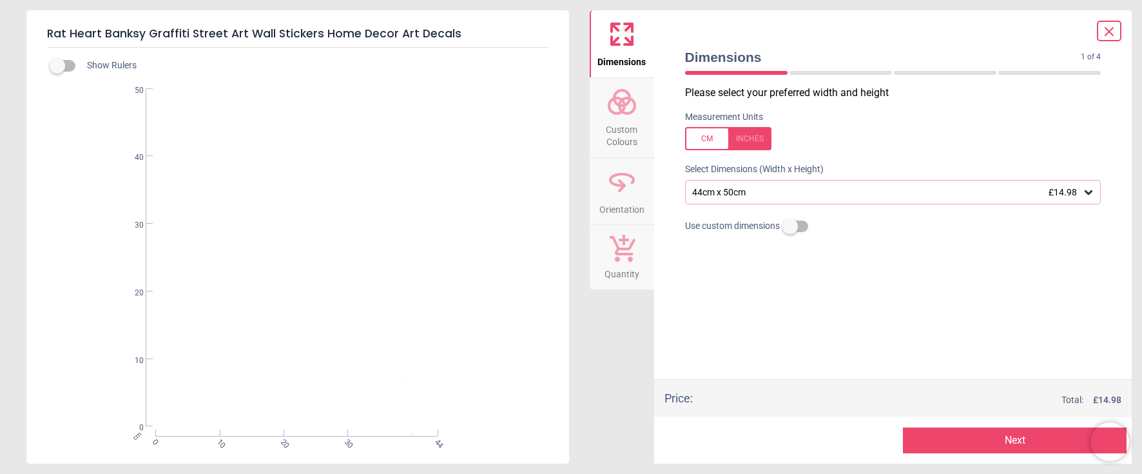
click at [1111, 32] on icon at bounding box center [1108, 31] width 15 height 15
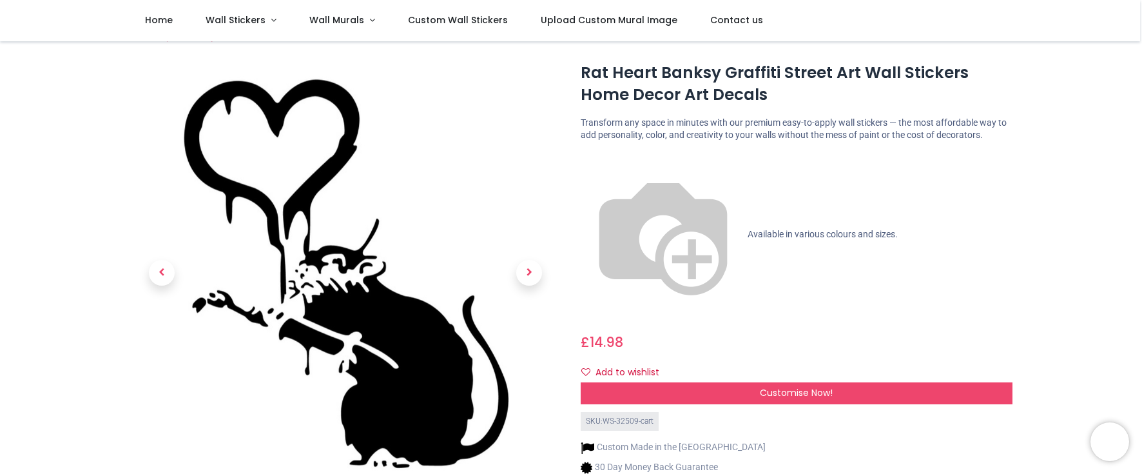
scroll to position [0, 0]
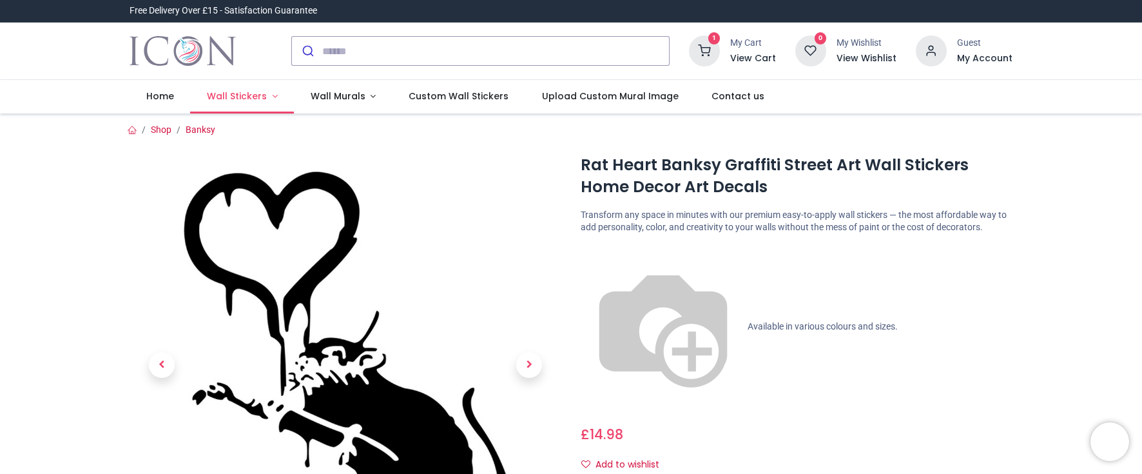
click at [240, 95] on span "Wall Stickers" at bounding box center [237, 96] width 60 height 13
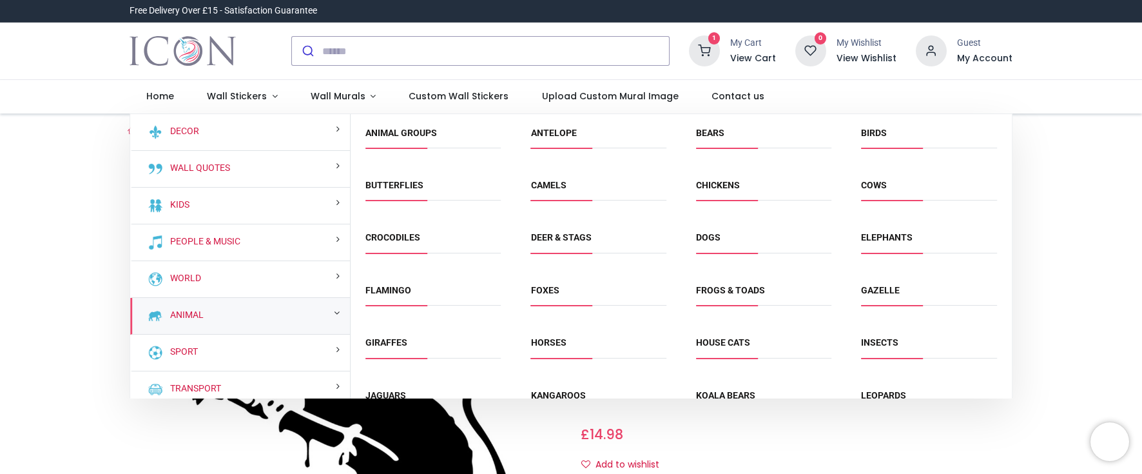
click at [325, 313] on div "Animal" at bounding box center [240, 316] width 220 height 37
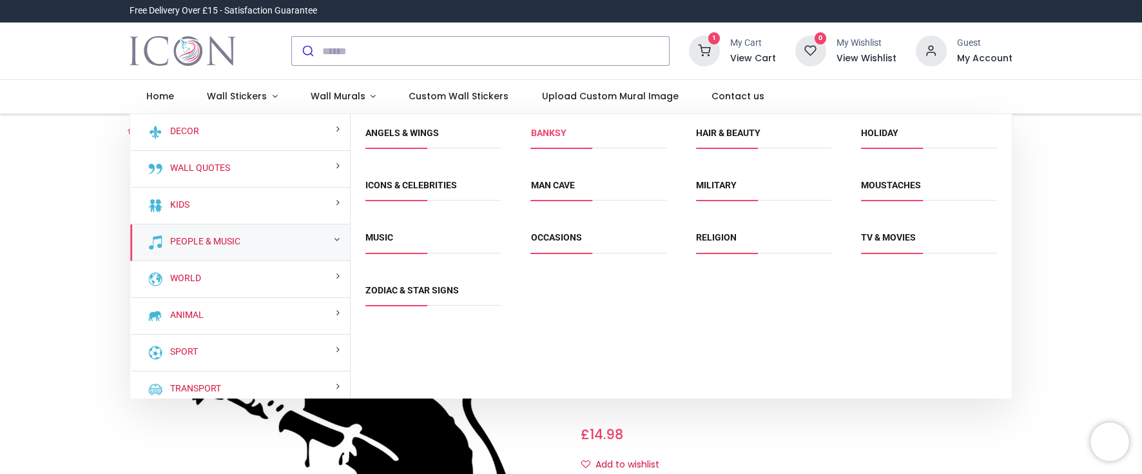
click at [544, 131] on link "Banksy" at bounding box center [548, 133] width 35 height 10
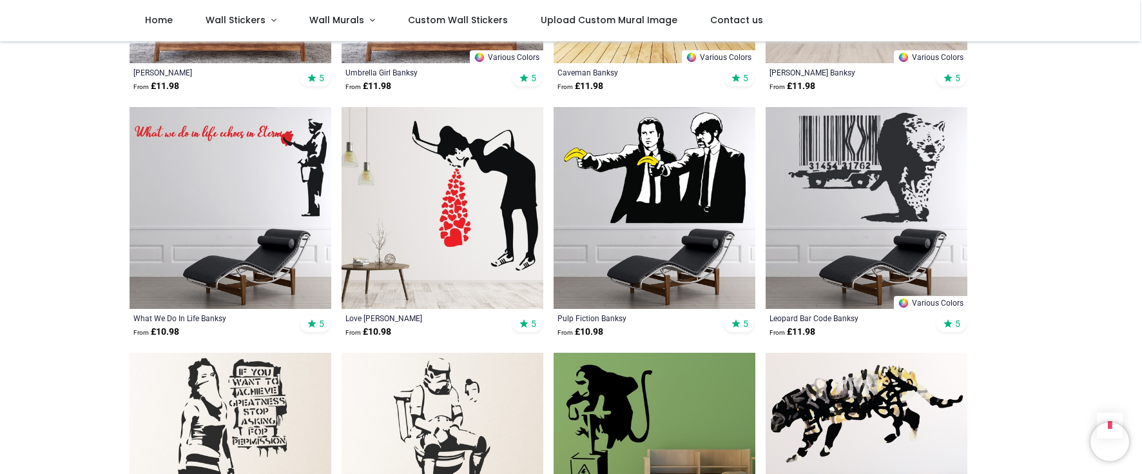
scroll to position [1740, 0]
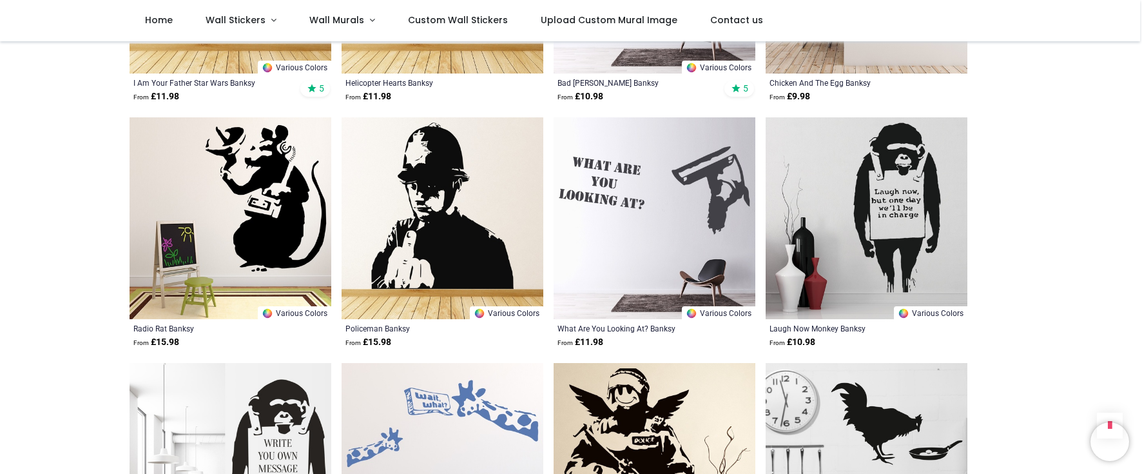
scroll to position [2899, 0]
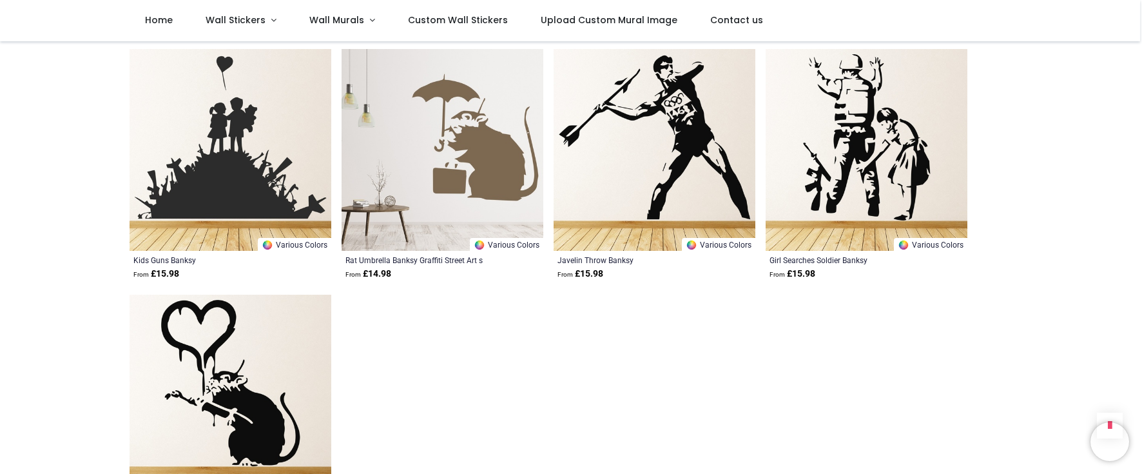
scroll to position [3994, 0]
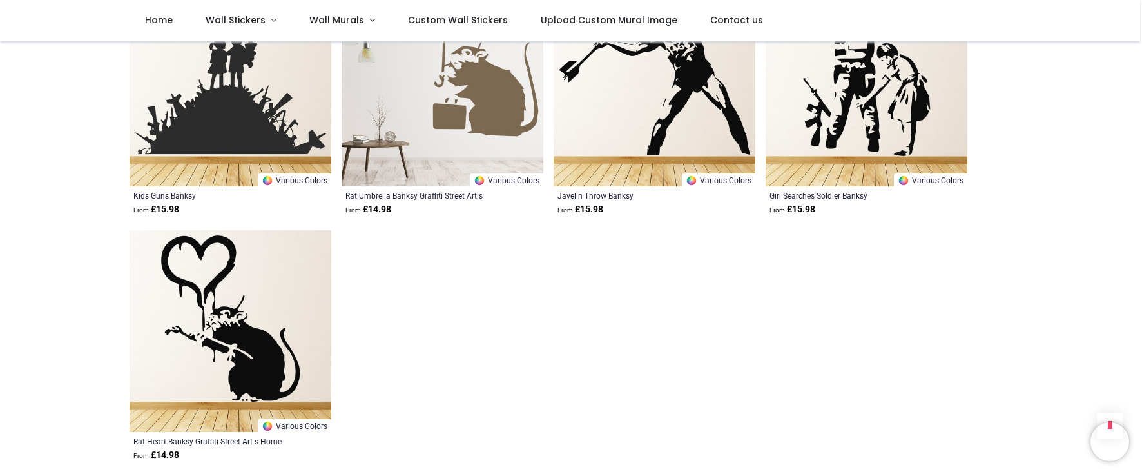
click at [235, 337] on img at bounding box center [230, 331] width 202 height 202
